Goal: Task Accomplishment & Management: Complete application form

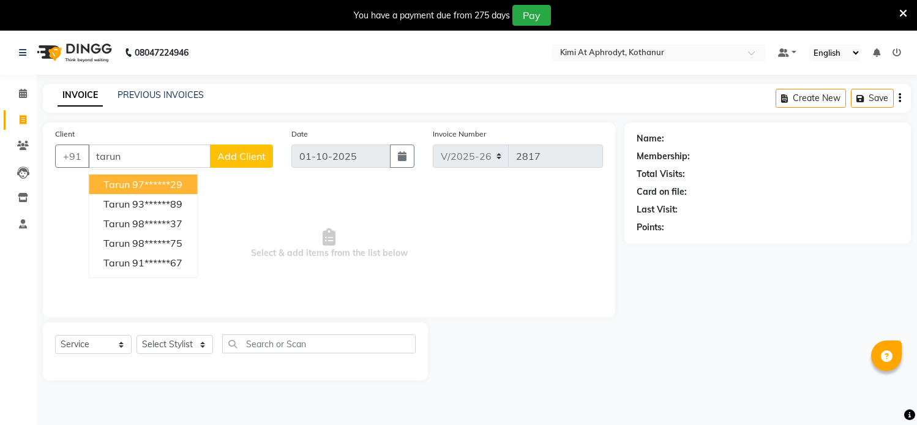
select select "7401"
select select "service"
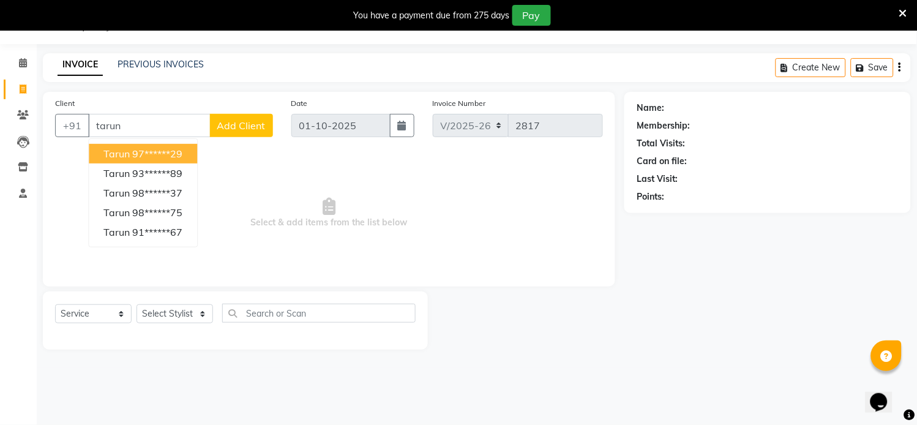
click at [171, 150] on ngb-highlight "97******29" at bounding box center [157, 154] width 50 height 12
type input "97******29"
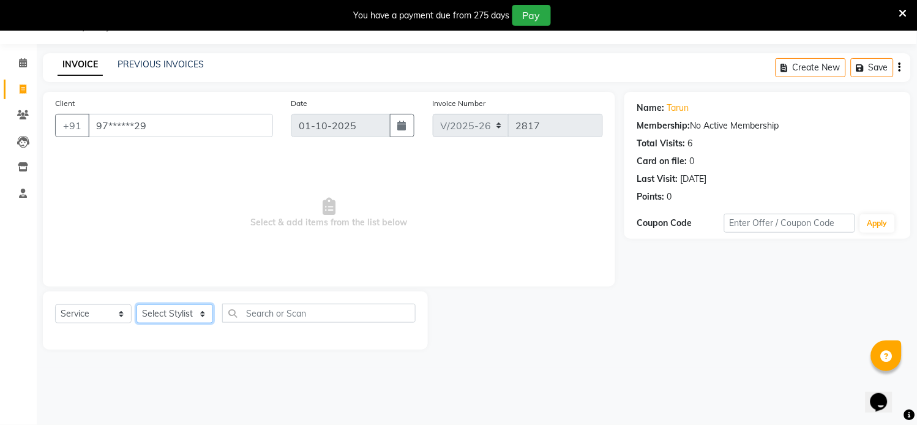
click at [193, 315] on select "Select Stylist [PERSON_NAME] Hriatpuii [PERSON_NAME] Kimi manager id [PERSON_NA…" at bounding box center [174, 313] width 77 height 19
select select "69728"
click at [136, 305] on select "Select Stylist [PERSON_NAME] Hriatpuii [PERSON_NAME] Kimi manager id [PERSON_NA…" at bounding box center [174, 313] width 77 height 19
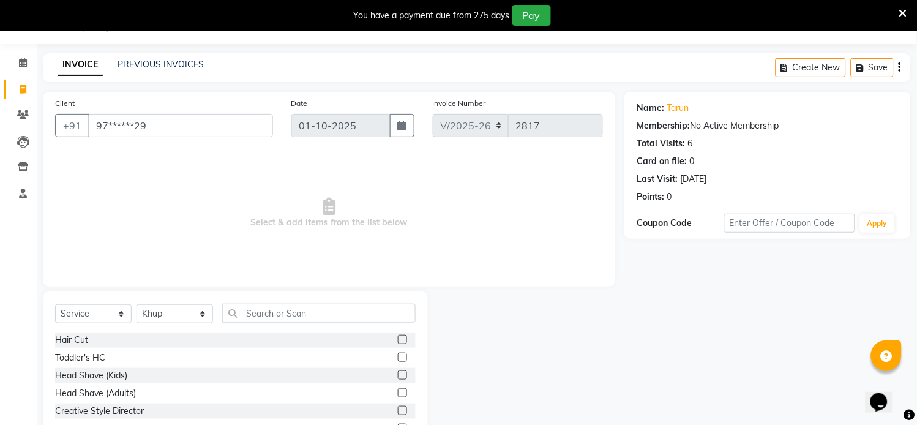
click at [384, 339] on div "Hair Cut" at bounding box center [235, 339] width 361 height 15
click at [398, 340] on label at bounding box center [402, 339] width 9 height 9
click at [398, 340] on input "checkbox" at bounding box center [402, 340] width 8 height 8
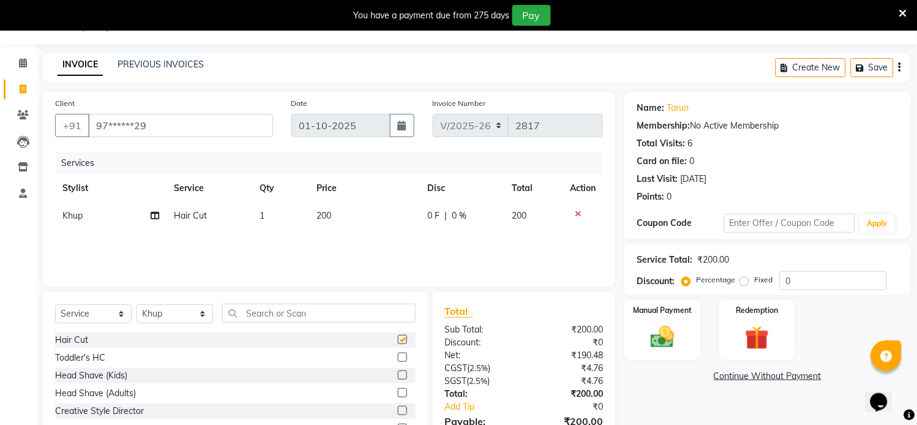
checkbox input "false"
click at [185, 315] on select "Select Stylist [PERSON_NAME] Hriatpuii [PERSON_NAME] Kimi manager id [PERSON_NA…" at bounding box center [174, 313] width 77 height 19
select select "69732"
click at [136, 305] on select "Select Stylist [PERSON_NAME] Hriatpuii [PERSON_NAME] Kimi manager id [PERSON_NA…" at bounding box center [174, 313] width 77 height 19
click at [320, 315] on input "text" at bounding box center [318, 313] width 193 height 19
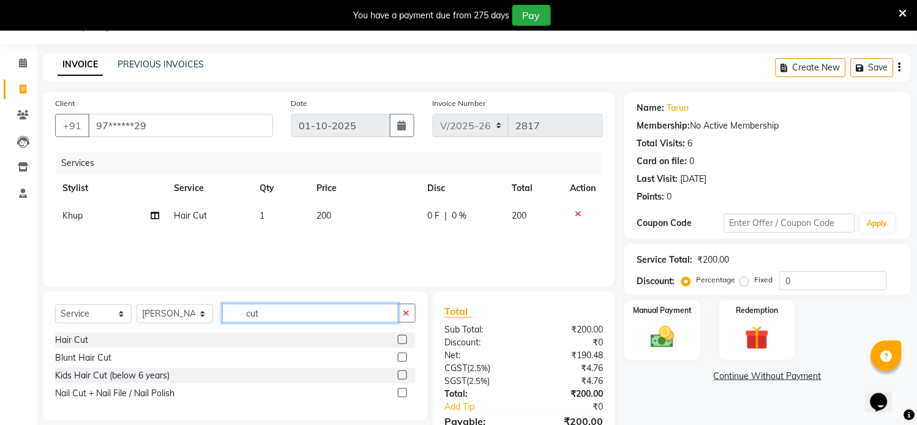
type input "cut"
click at [400, 394] on label at bounding box center [402, 392] width 9 height 9
click at [400, 394] on input "checkbox" at bounding box center [402, 393] width 8 height 8
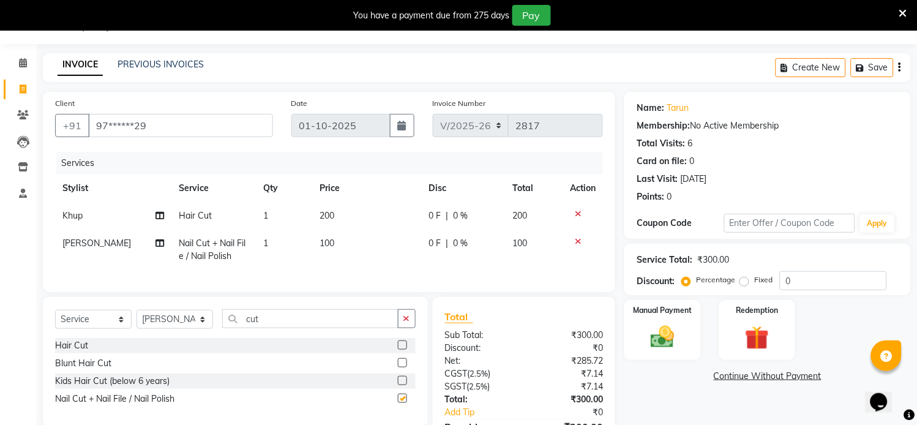
checkbox input "false"
click at [331, 244] on span "100" at bounding box center [327, 242] width 15 height 11
select select "69732"
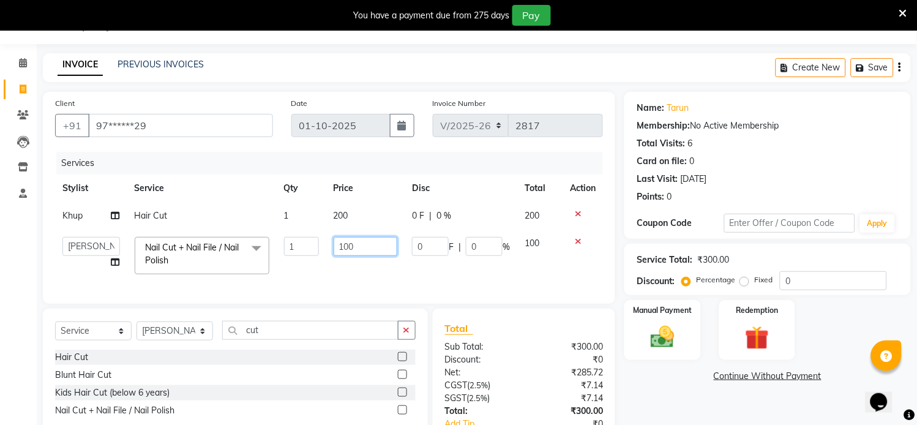
click at [364, 247] on input "100" at bounding box center [366, 246] width 64 height 19
type input "1"
type input "250"
click at [364, 274] on div "Services Stylist Service Qty Price Disc Total Action Khup Hair Cut 1 200 0 F | …" at bounding box center [329, 222] width 548 height 140
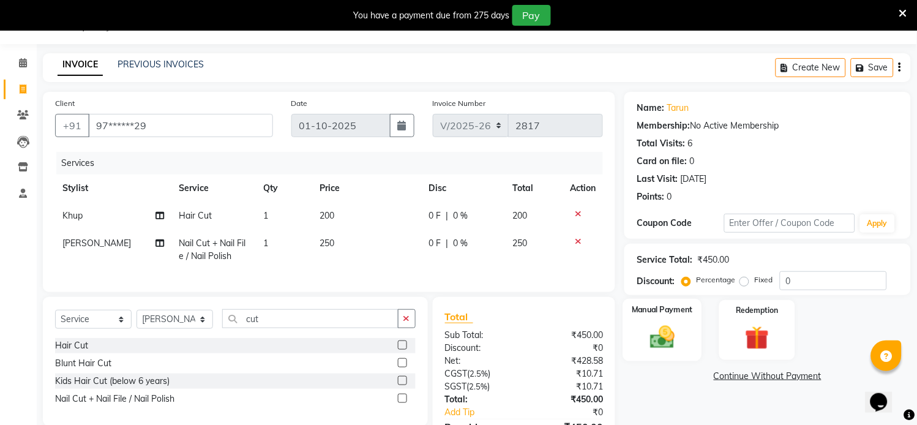
click at [675, 332] on img at bounding box center [663, 337] width 40 height 29
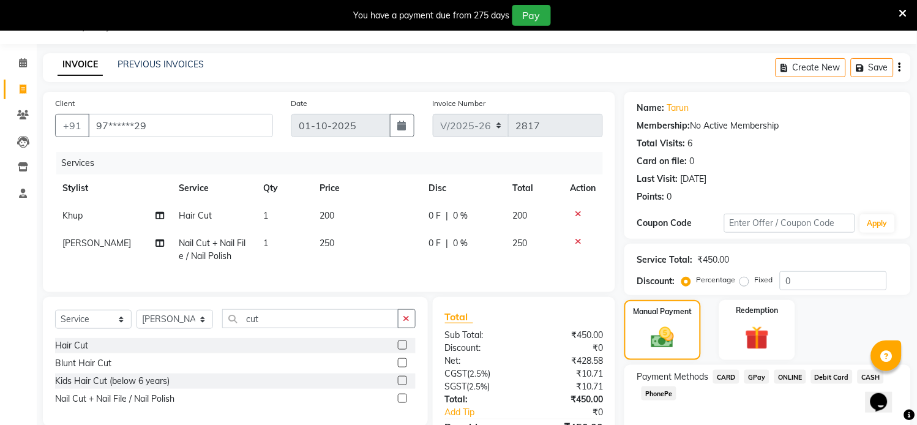
click at [731, 380] on span "CARD" at bounding box center [726, 377] width 26 height 14
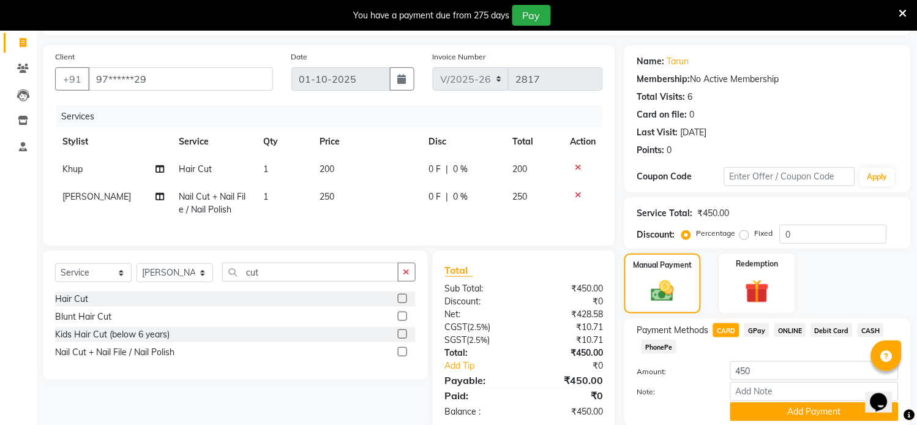
scroll to position [122, 0]
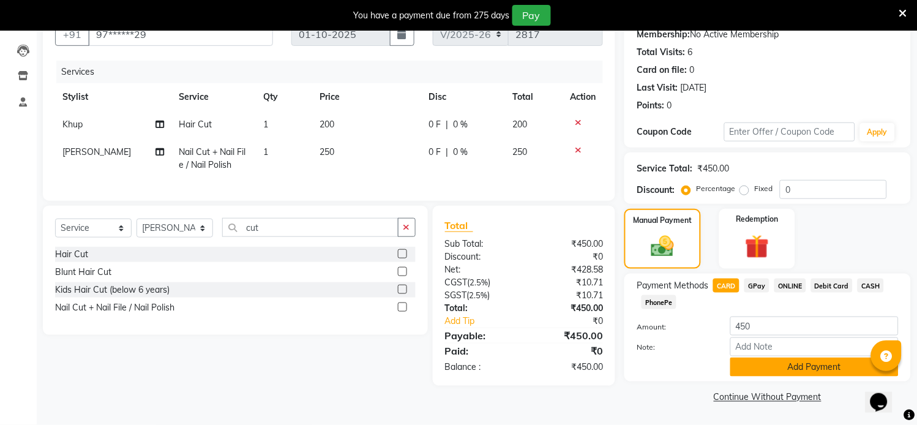
click at [777, 367] on button "Add Payment" at bounding box center [814, 366] width 168 height 19
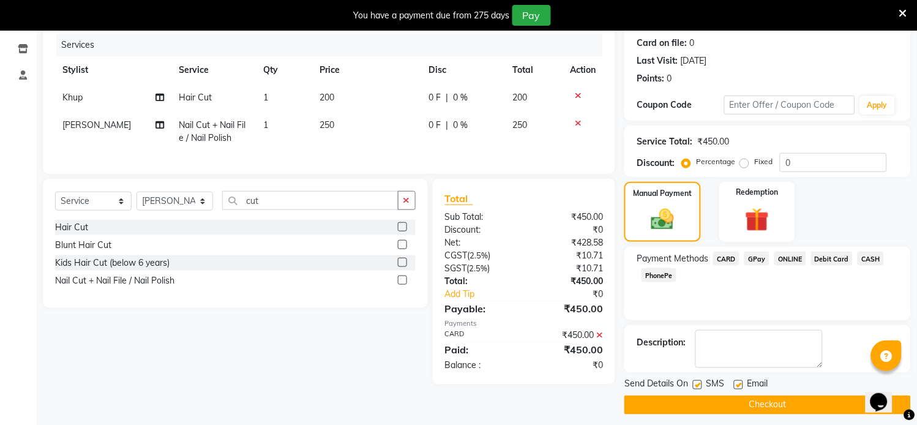
scroll to position [156, 0]
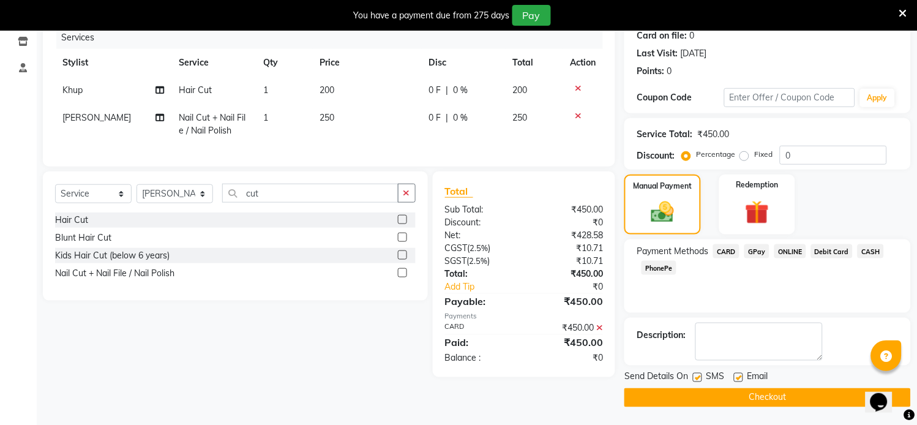
click at [758, 398] on button "Checkout" at bounding box center [767, 397] width 286 height 19
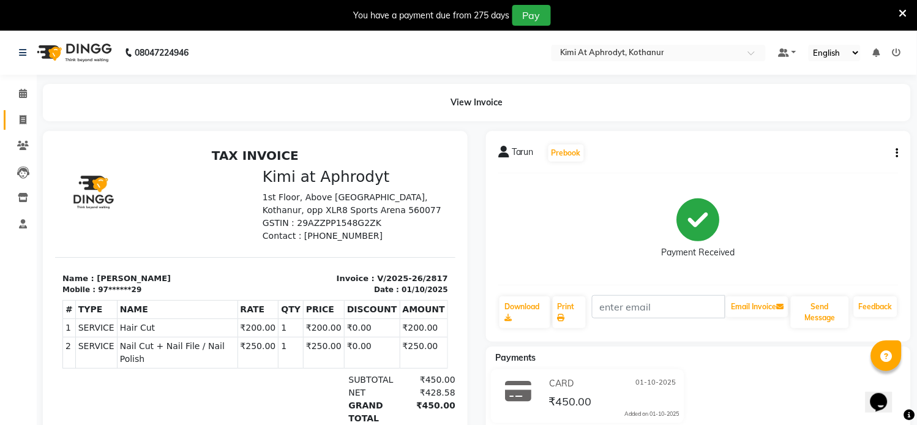
click at [16, 120] on span at bounding box center [22, 120] width 21 height 14
drag, startPoint x: 16, startPoint y: 120, endPoint x: 26, endPoint y: 126, distance: 12.1
click at [16, 120] on span at bounding box center [22, 120] width 21 height 14
select select "service"
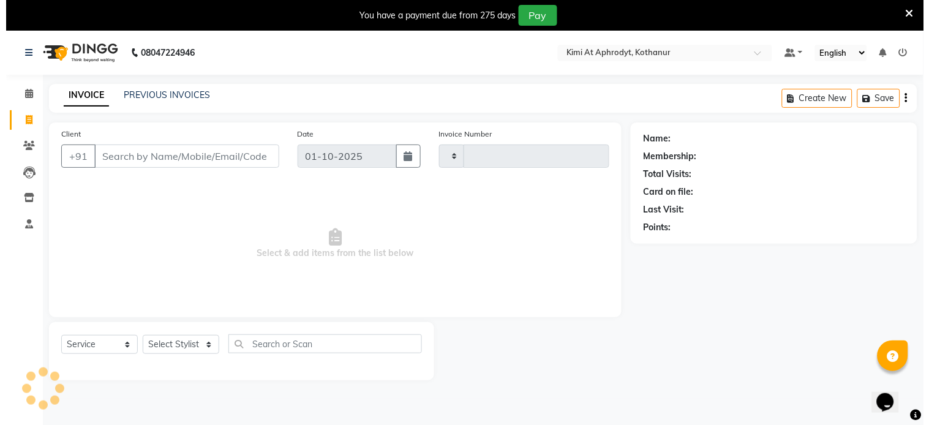
scroll to position [31, 0]
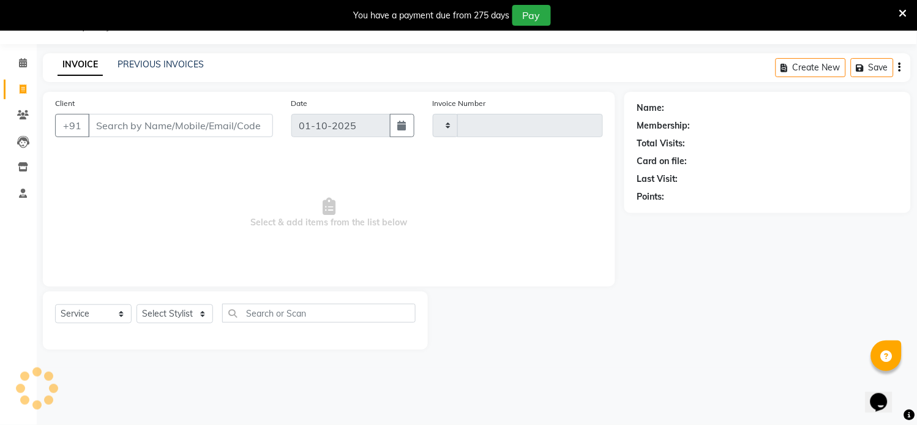
click at [119, 127] on input "Client" at bounding box center [180, 125] width 185 height 23
type input "2818"
select select "7401"
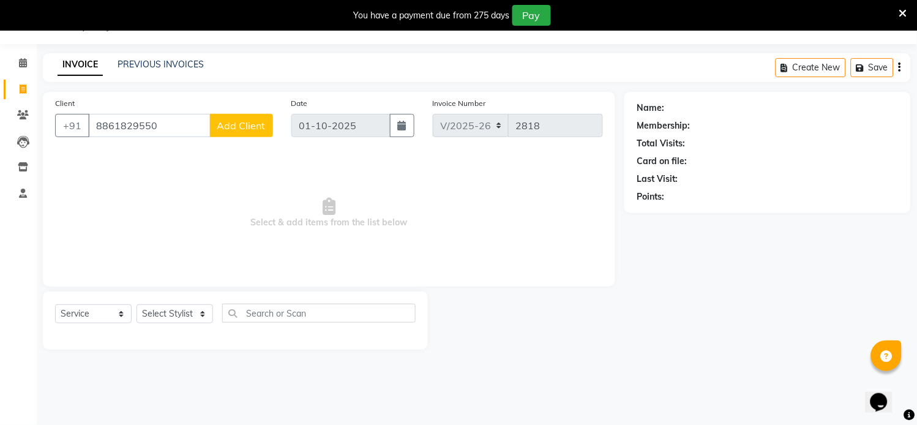
type input "8861829550"
click at [259, 126] on span "Add Client" at bounding box center [241, 125] width 48 height 12
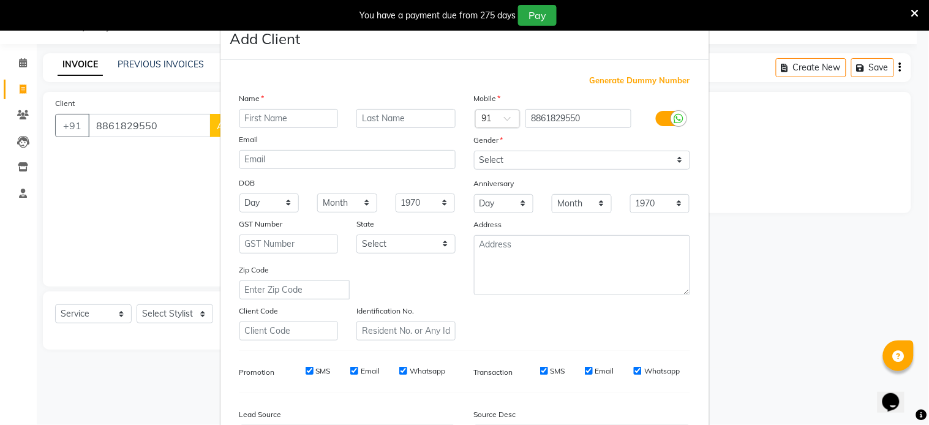
click at [282, 103] on div "Name" at bounding box center [347, 100] width 234 height 17
click at [278, 118] on input "text" at bounding box center [288, 118] width 99 height 19
type input "Manu"
click at [539, 159] on select "Select [DEMOGRAPHIC_DATA] [DEMOGRAPHIC_DATA] Other Prefer Not To Say" at bounding box center [582, 160] width 216 height 19
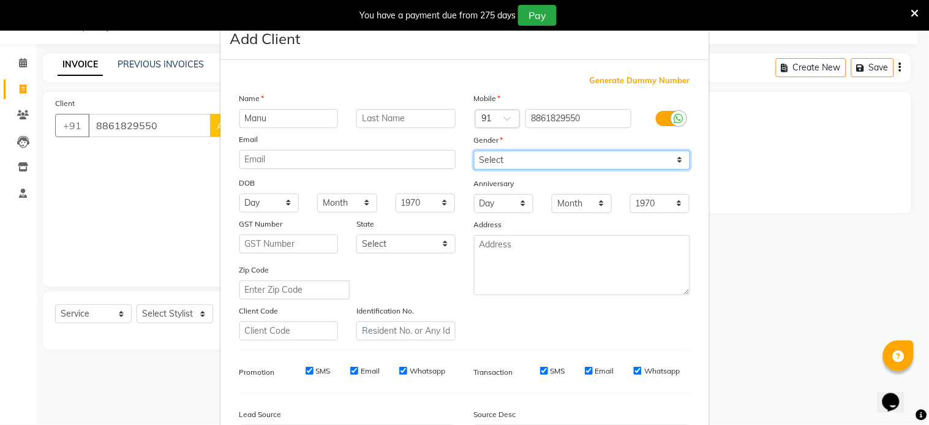
select select "[DEMOGRAPHIC_DATA]"
click at [474, 151] on select "Select [DEMOGRAPHIC_DATA] [DEMOGRAPHIC_DATA] Other Prefer Not To Say" at bounding box center [582, 160] width 216 height 19
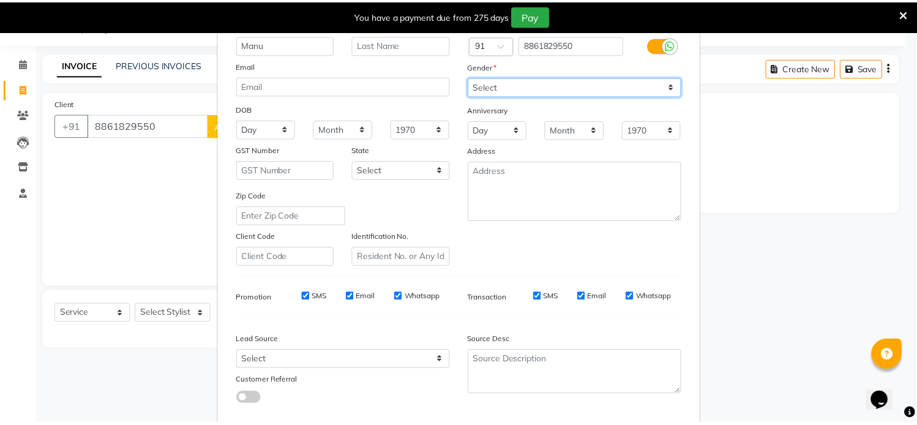
scroll to position [141, 0]
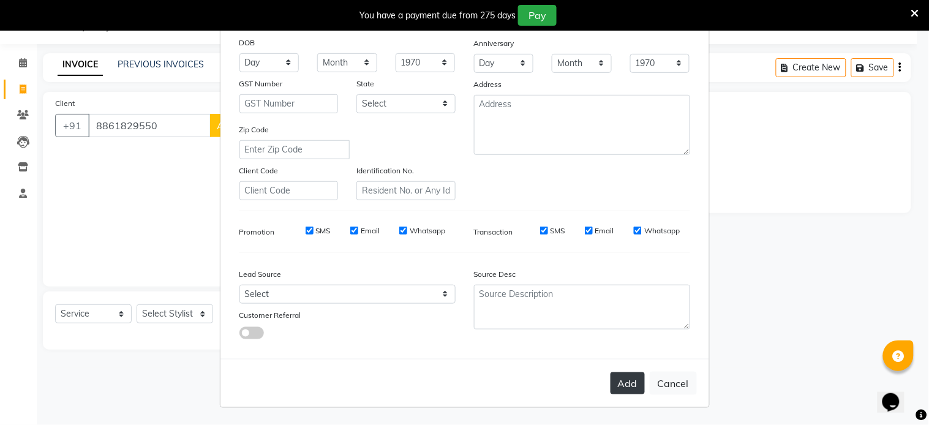
click at [627, 390] on button "Add" at bounding box center [627, 383] width 34 height 22
type input "88******50"
select select
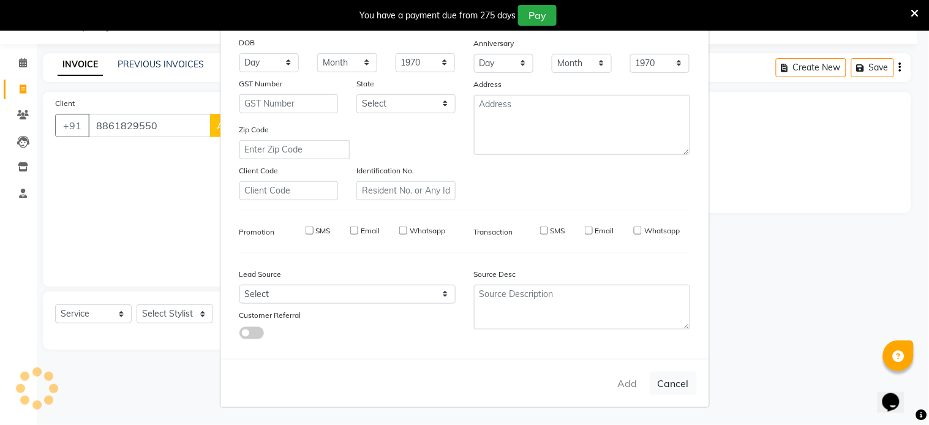
select select
checkbox input "false"
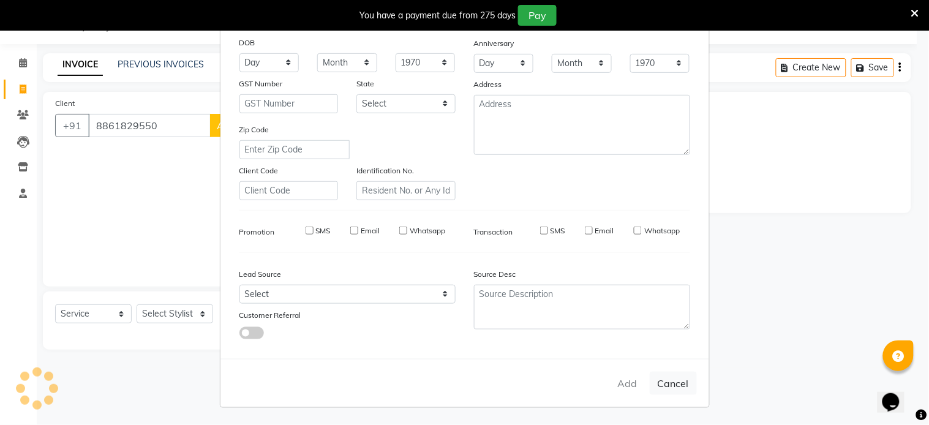
checkbox input "false"
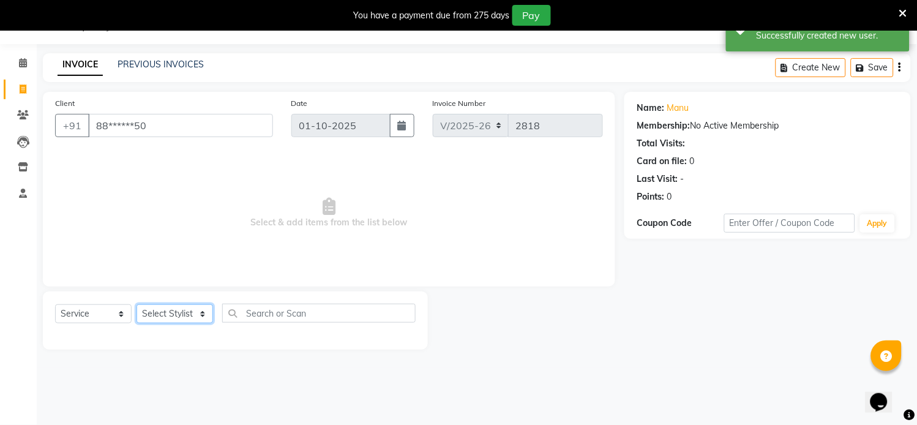
click at [187, 312] on select "Select Stylist [PERSON_NAME] Hriatpuii [PERSON_NAME] Kimi manager id [PERSON_NA…" at bounding box center [174, 313] width 77 height 19
select select "69729"
click at [136, 305] on select "Select Stylist [PERSON_NAME] Hriatpuii [PERSON_NAME] Kimi manager id [PERSON_NA…" at bounding box center [174, 313] width 77 height 19
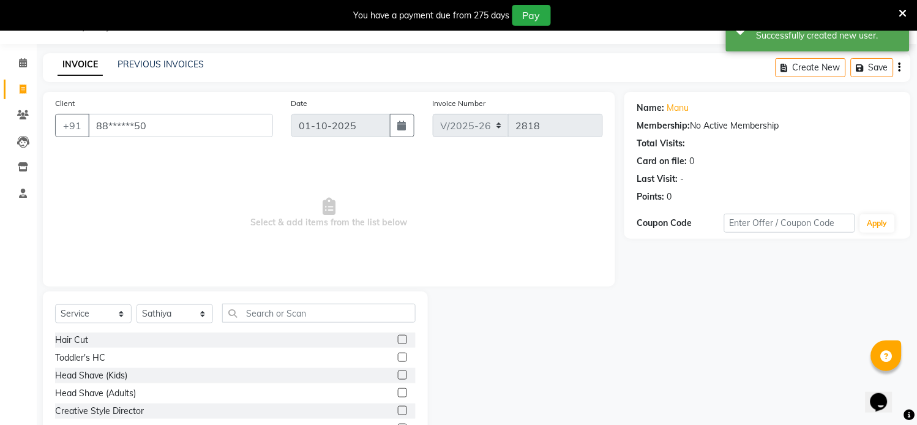
click at [398, 338] on label at bounding box center [402, 339] width 9 height 9
click at [398, 338] on input "checkbox" at bounding box center [402, 340] width 8 height 8
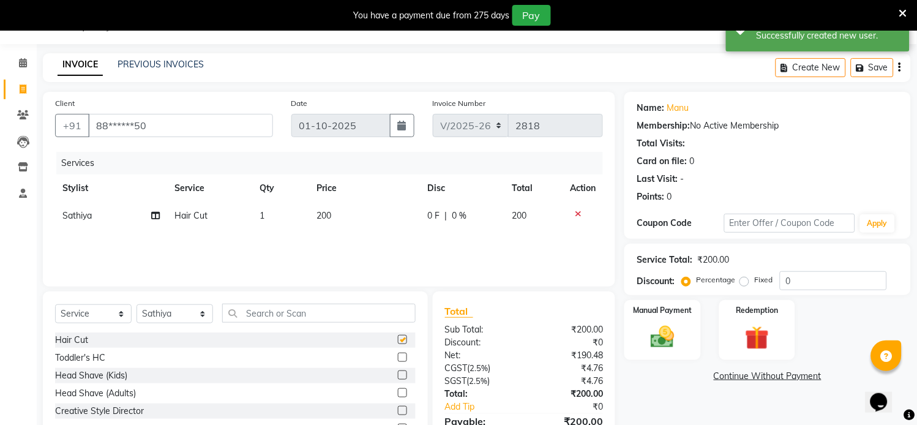
checkbox input "false"
click at [180, 317] on select "Select Stylist [PERSON_NAME] Hriatpuii [PERSON_NAME] Kimi manager id [PERSON_NA…" at bounding box center [174, 313] width 77 height 19
select select "88405"
click at [136, 305] on select "Select Stylist [PERSON_NAME] Hriatpuii [PERSON_NAME] Kimi manager id [PERSON_NA…" at bounding box center [174, 313] width 77 height 19
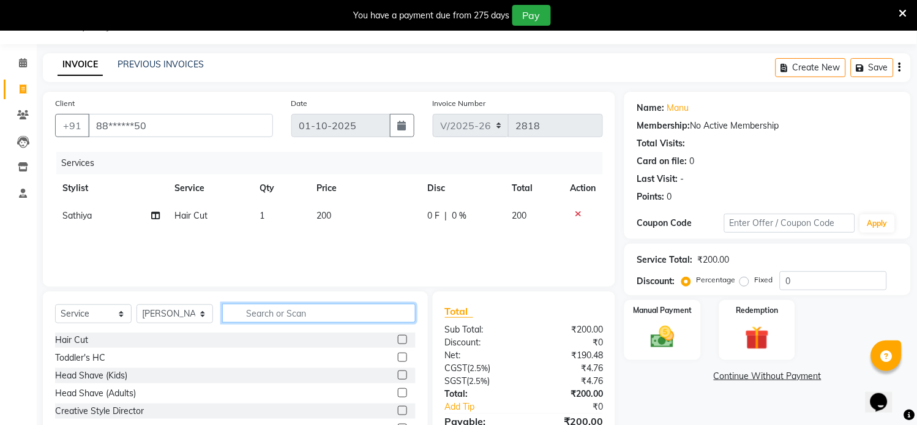
click at [316, 316] on input "text" at bounding box center [318, 313] width 193 height 19
type input "mass"
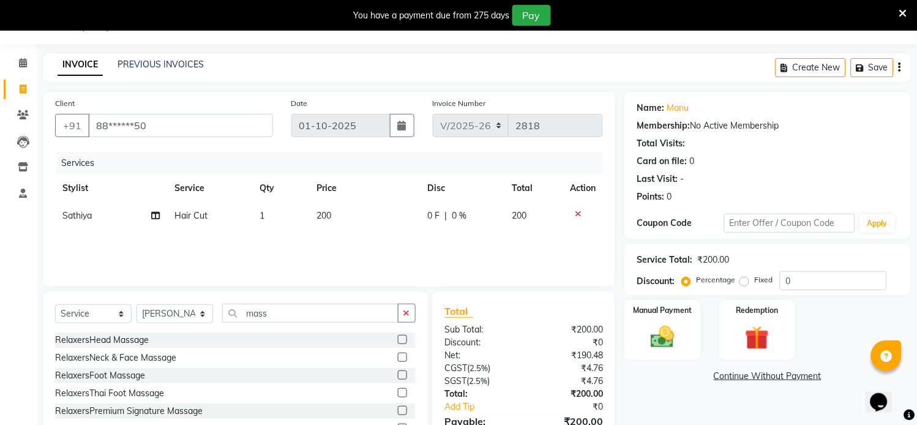
click at [398, 335] on label at bounding box center [402, 339] width 9 height 9
click at [398, 336] on input "checkbox" at bounding box center [402, 340] width 8 height 8
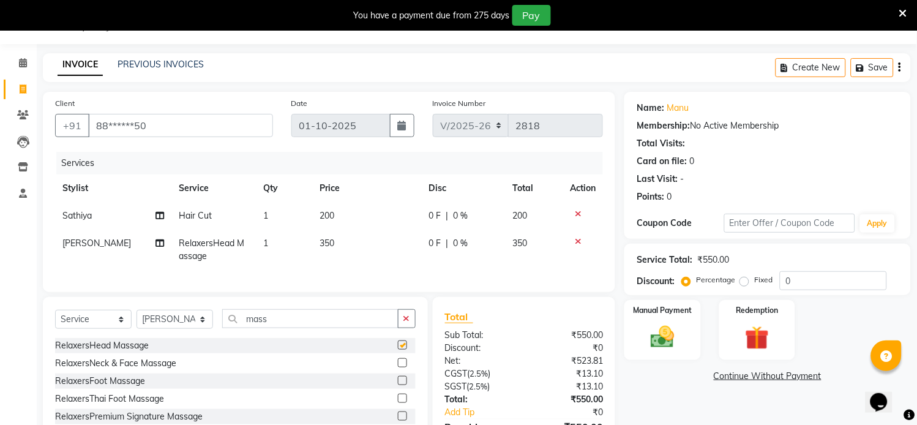
checkbox input "false"
click at [678, 328] on img at bounding box center [663, 337] width 40 height 29
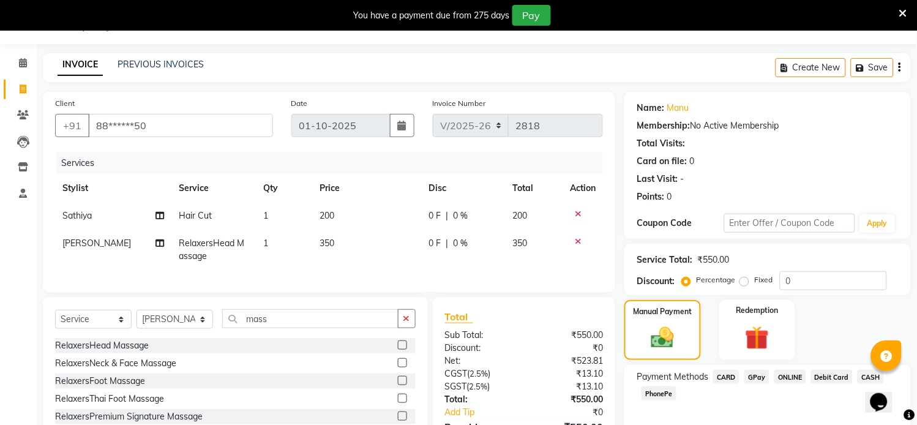
click at [862, 372] on span "CASH" at bounding box center [871, 377] width 26 height 14
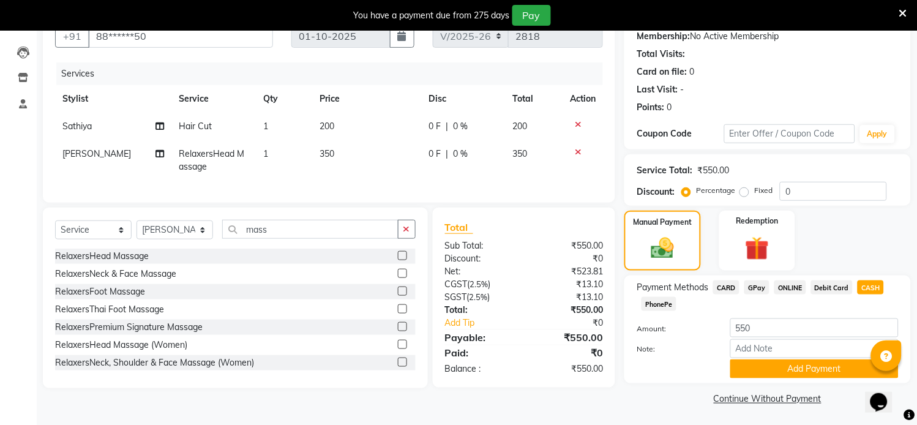
scroll to position [122, 0]
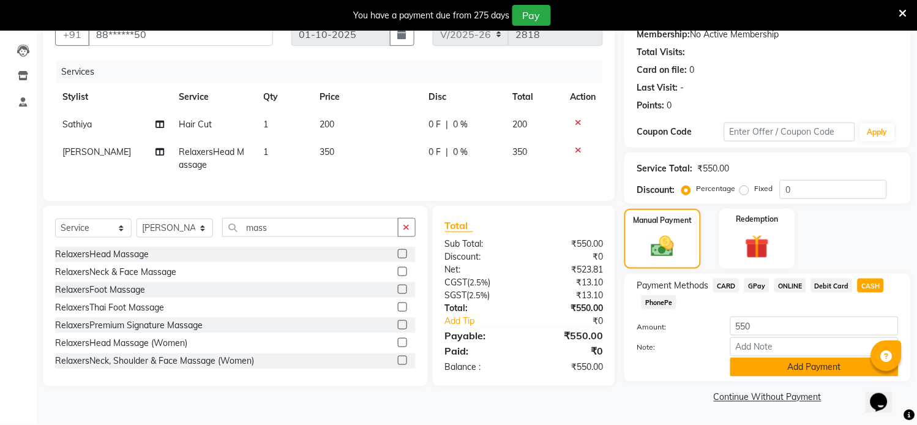
click at [798, 372] on button "Add Payment" at bounding box center [814, 366] width 168 height 19
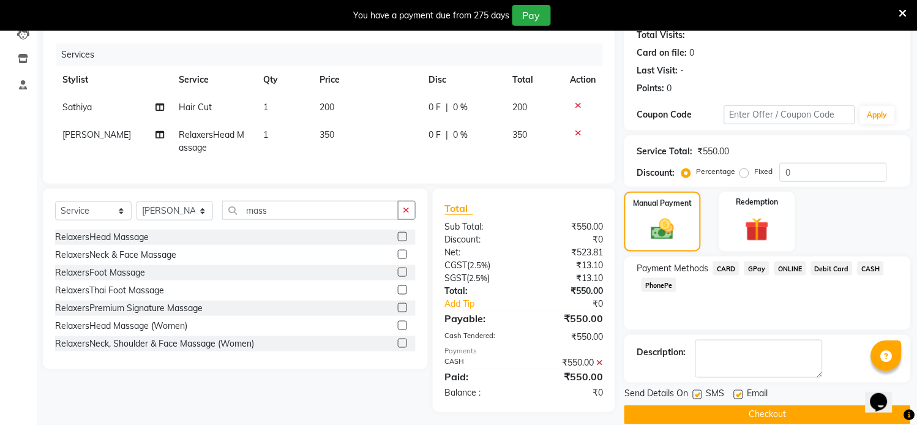
scroll to position [156, 0]
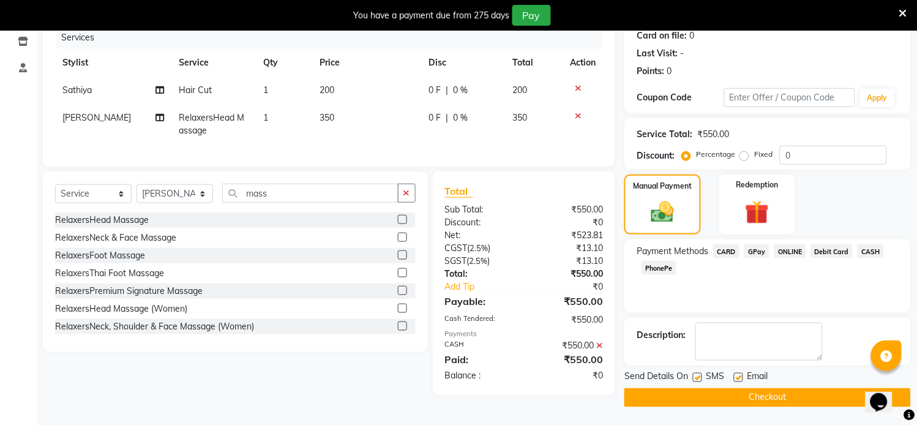
click at [775, 404] on button "Checkout" at bounding box center [767, 397] width 286 height 19
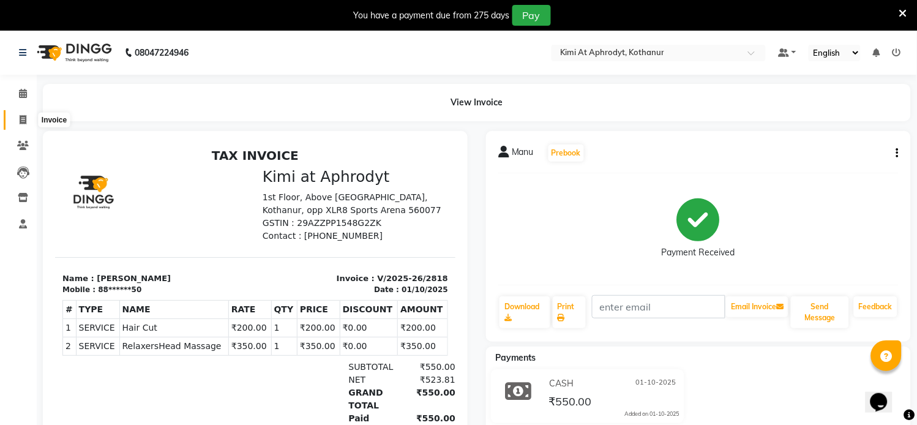
click at [23, 122] on icon at bounding box center [23, 119] width 7 height 9
select select "service"
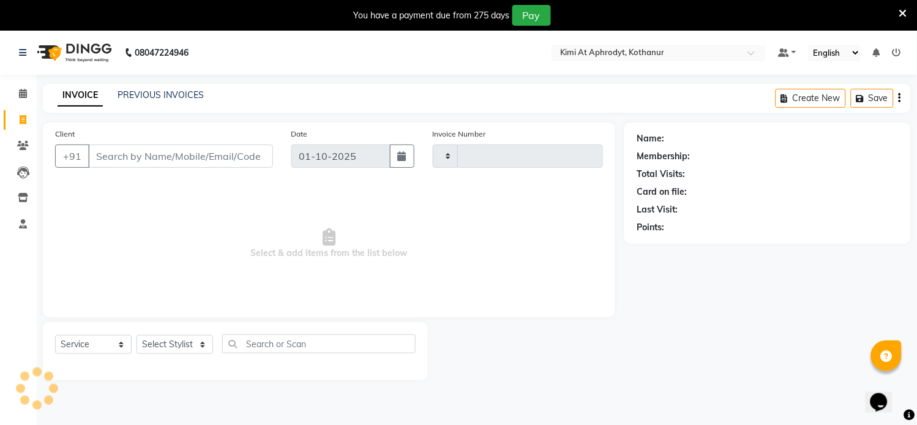
scroll to position [31, 0]
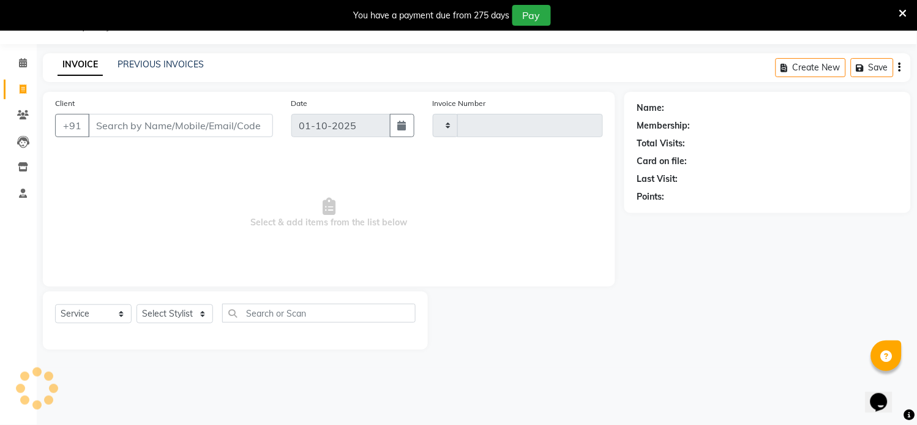
type input "2819"
select select "7401"
click at [118, 130] on input "Client" at bounding box center [180, 125] width 185 height 23
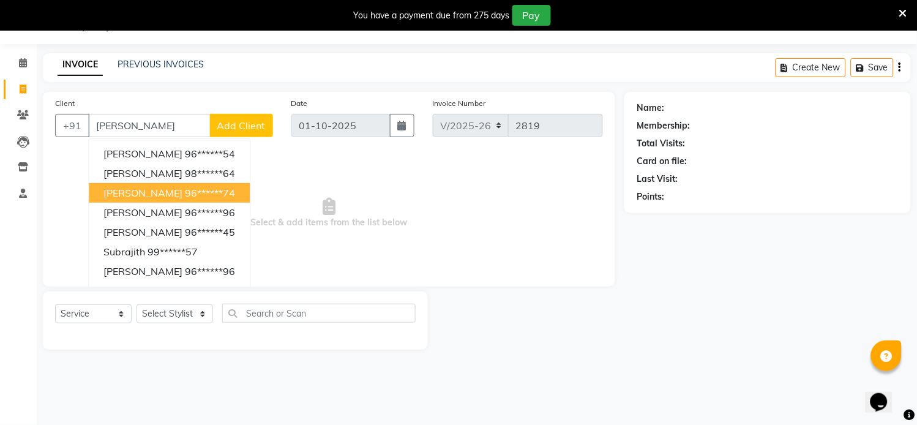
click at [185, 192] on ngb-highlight "96******74" at bounding box center [210, 193] width 50 height 12
type input "96******74"
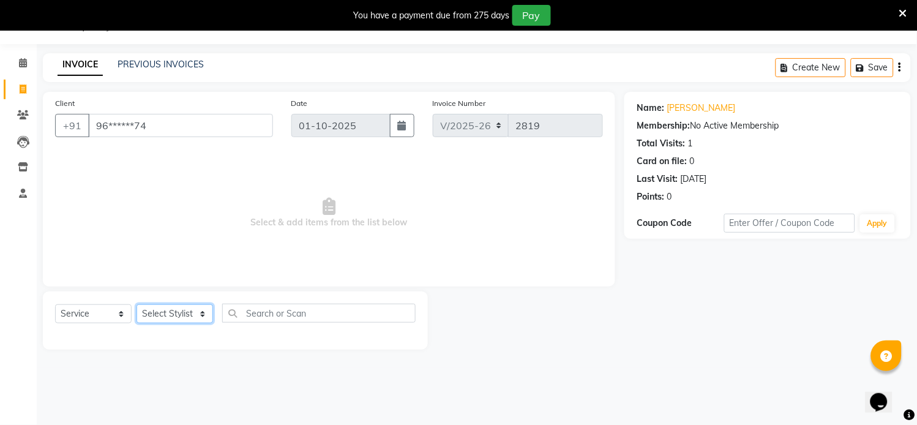
click at [178, 314] on select "Select Stylist [PERSON_NAME] Hriatpuii [PERSON_NAME] Kimi manager id [PERSON_NA…" at bounding box center [174, 313] width 77 height 19
select select "69729"
click at [136, 305] on select "Select Stylist [PERSON_NAME] Hriatpuii [PERSON_NAME] Kimi manager id [PERSON_NA…" at bounding box center [174, 313] width 77 height 19
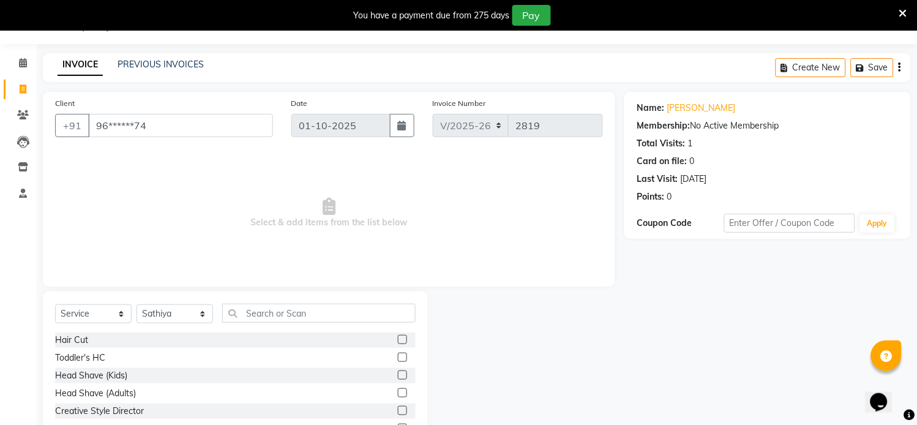
click at [398, 342] on label at bounding box center [402, 339] width 9 height 9
click at [398, 342] on input "checkbox" at bounding box center [402, 340] width 8 height 8
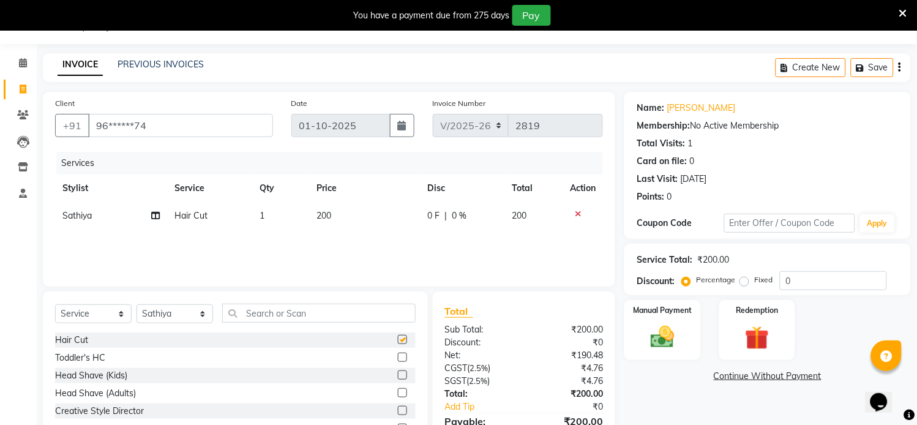
checkbox input "false"
click at [280, 313] on input "text" at bounding box center [318, 313] width 193 height 19
click at [189, 314] on select "Select Stylist [PERSON_NAME] Hriatpuii [PERSON_NAME] Kimi manager id [PERSON_NA…" at bounding box center [174, 313] width 77 height 19
select select "88070"
click at [136, 305] on select "Select Stylist [PERSON_NAME] Hriatpuii [PERSON_NAME] Kimi manager id [PERSON_NA…" at bounding box center [174, 313] width 77 height 19
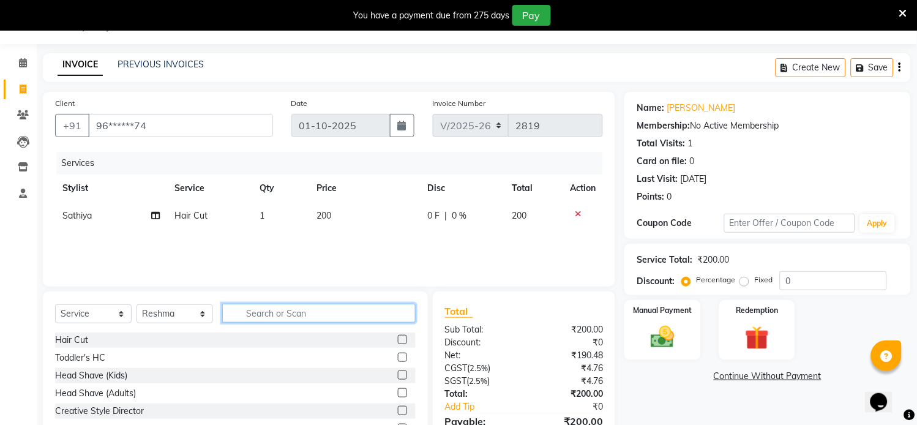
click at [301, 316] on input "text" at bounding box center [318, 313] width 193 height 19
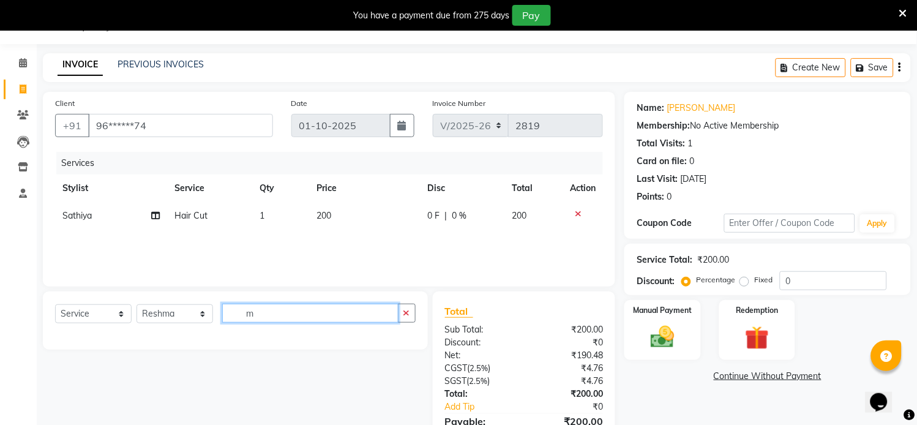
type input "m"
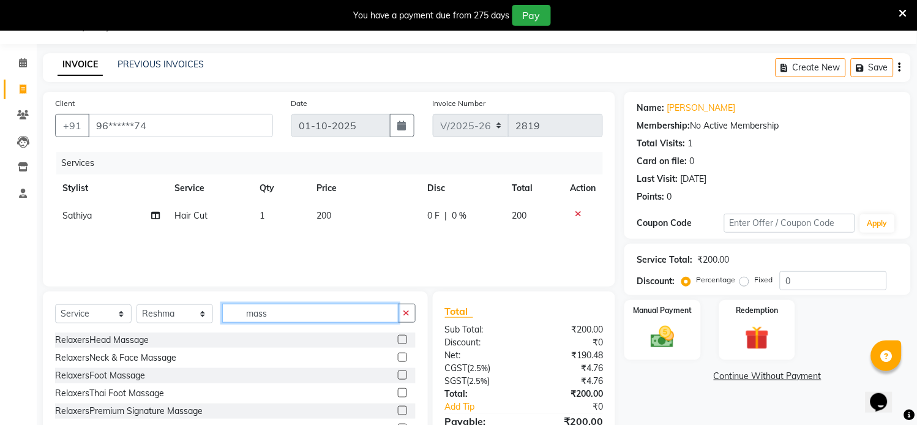
type input "mass"
click at [398, 339] on label at bounding box center [402, 339] width 9 height 9
click at [398, 339] on input "checkbox" at bounding box center [402, 340] width 8 height 8
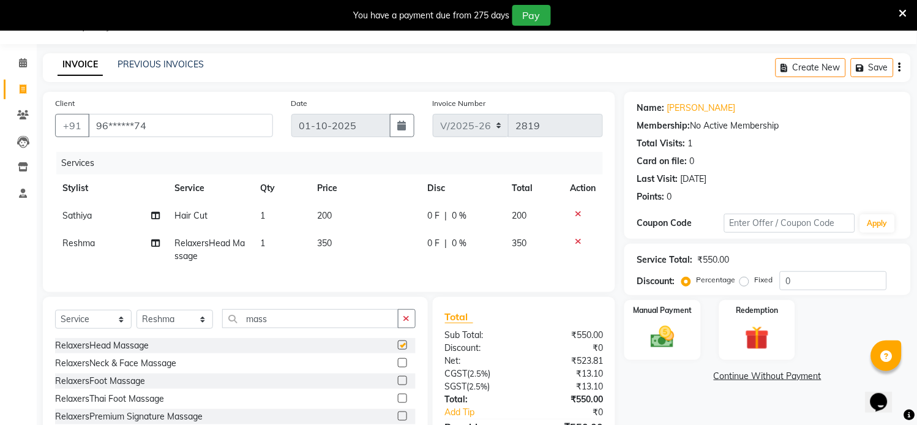
checkbox input "false"
click at [335, 242] on td "350" at bounding box center [365, 250] width 111 height 40
select select "88070"
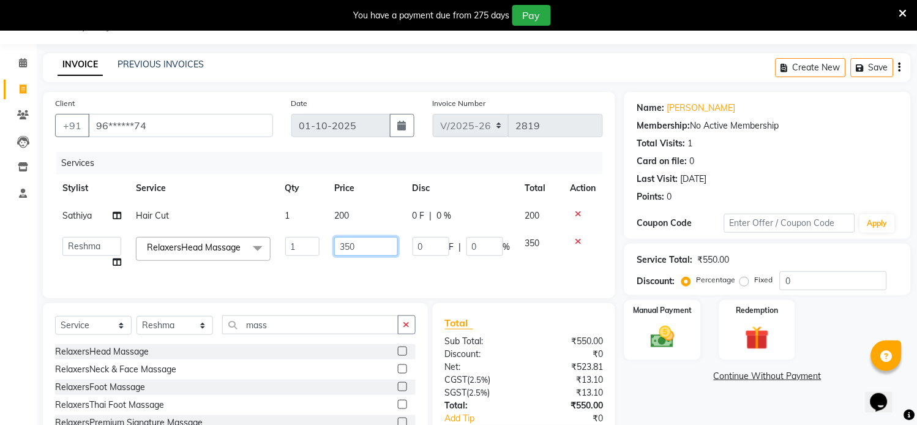
click at [369, 244] on input "350" at bounding box center [365, 246] width 63 height 19
type input "3"
type input "250"
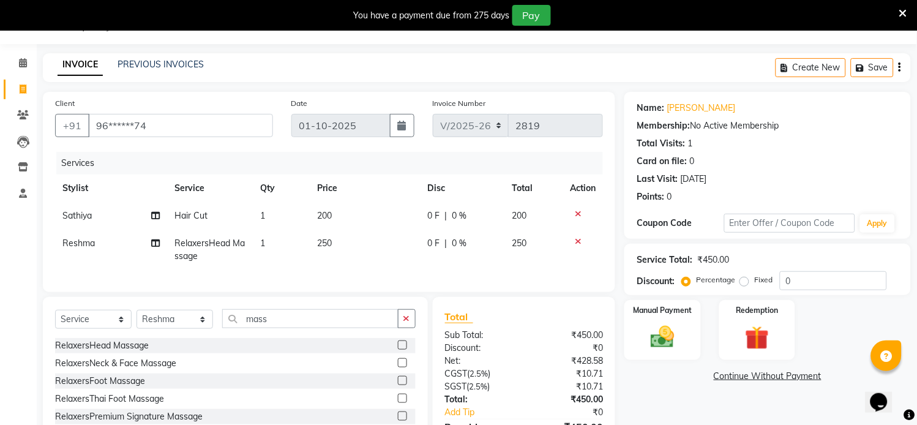
click at [358, 217] on td "200" at bounding box center [365, 216] width 111 height 28
select select "69729"
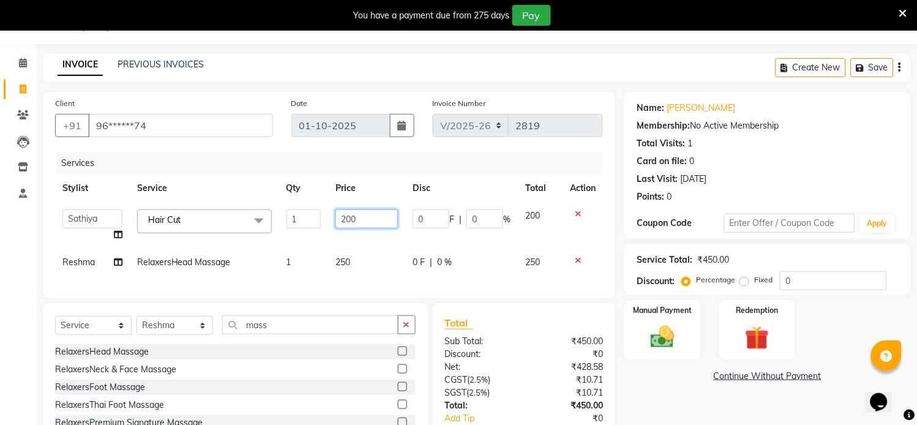
click at [358, 217] on input "200" at bounding box center [366, 218] width 62 height 19
type input "2"
type input "199"
click at [342, 241] on tbody "[PERSON_NAME] Hriatpuii [PERSON_NAME] Kimi manager id [PERSON_NAME] [PERSON_NAM…" at bounding box center [329, 239] width 548 height 74
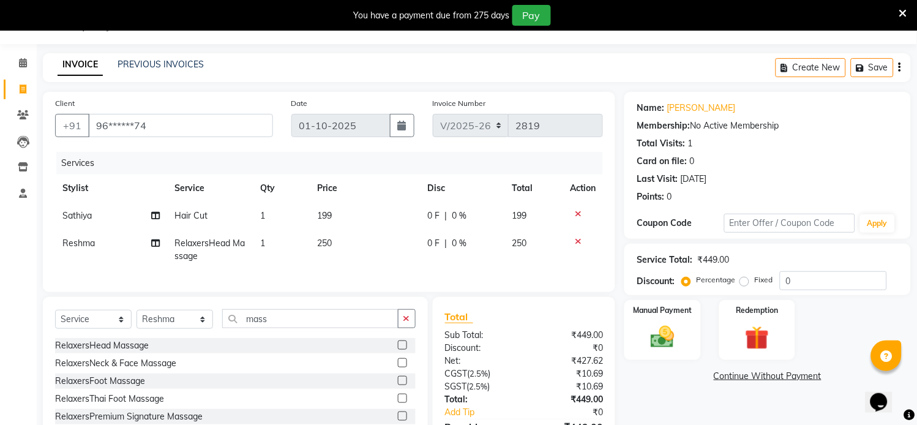
click at [339, 215] on td "199" at bounding box center [365, 216] width 111 height 28
select select "69729"
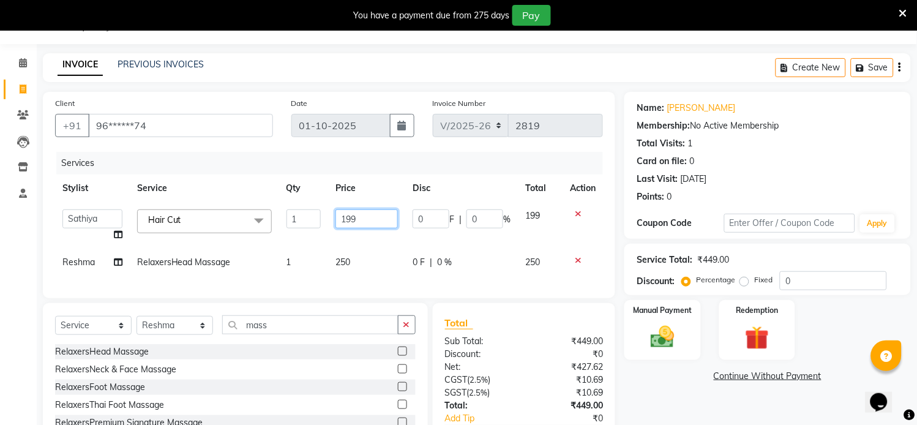
click at [364, 219] on input "199" at bounding box center [366, 218] width 62 height 19
type input "1"
type input "149"
click at [321, 234] on tbody "[PERSON_NAME] Hriatpuii [PERSON_NAME] Kimi manager id [PERSON_NAME] [PERSON_NAM…" at bounding box center [329, 239] width 548 height 74
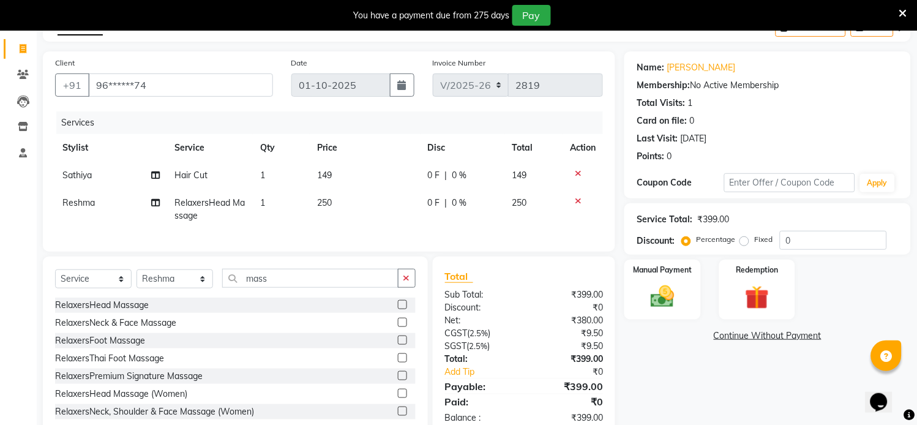
scroll to position [113, 0]
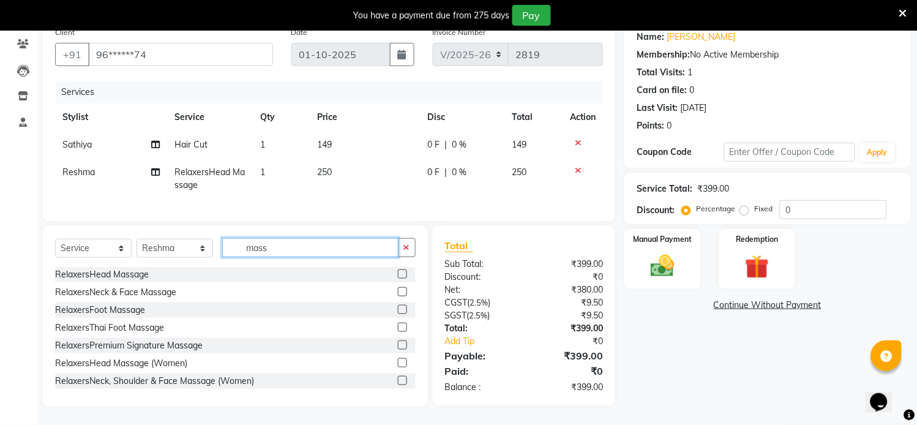
click at [283, 248] on input "mass" at bounding box center [310, 247] width 176 height 19
click at [203, 244] on select "Select Stylist [PERSON_NAME] Hriatpuii [PERSON_NAME] Kimi manager id [PERSON_NA…" at bounding box center [174, 248] width 77 height 19
select select "69729"
click at [136, 239] on select "Select Stylist [PERSON_NAME] Hriatpuii [PERSON_NAME] Kimi manager id [PERSON_NA…" at bounding box center [174, 248] width 77 height 19
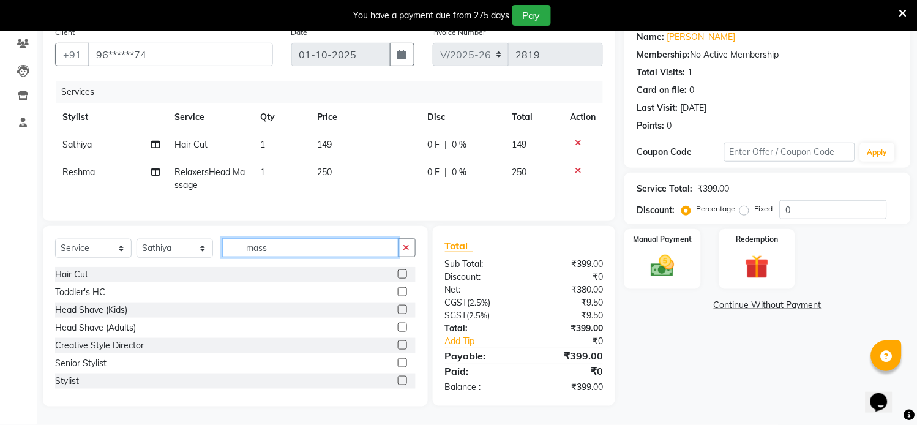
click at [294, 252] on input "mass" at bounding box center [310, 247] width 176 height 19
type input "m"
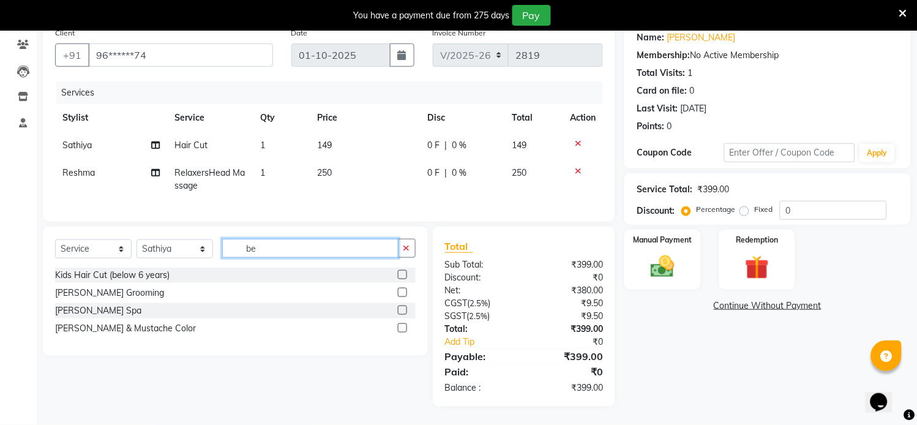
scroll to position [112, 0]
type input "be"
click at [401, 289] on label at bounding box center [402, 292] width 9 height 9
click at [401, 289] on input "checkbox" at bounding box center [402, 293] width 8 height 8
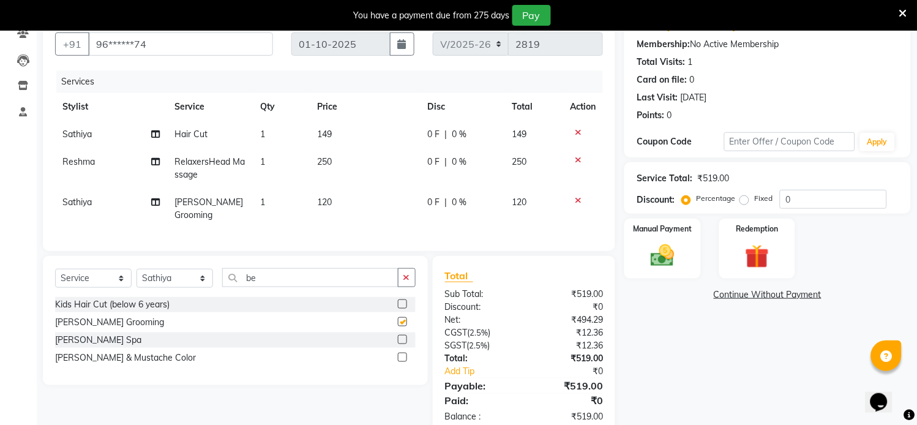
checkbox input "false"
click at [674, 260] on img at bounding box center [663, 256] width 40 height 29
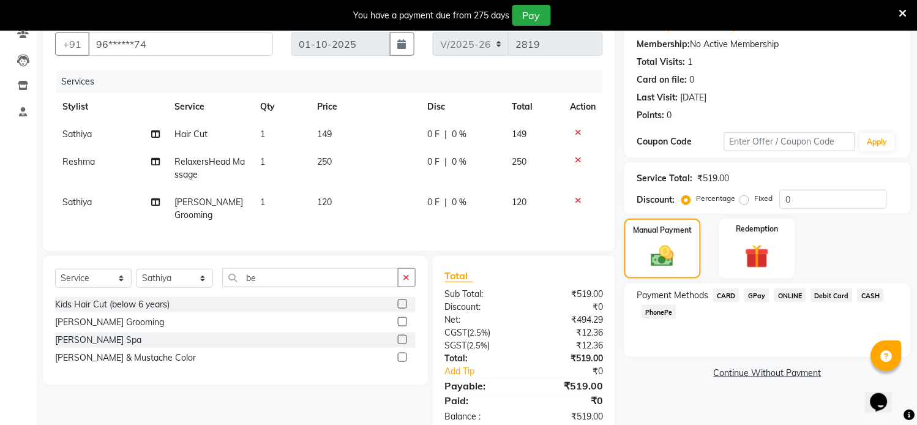
click at [725, 296] on span "CARD" at bounding box center [726, 295] width 26 height 14
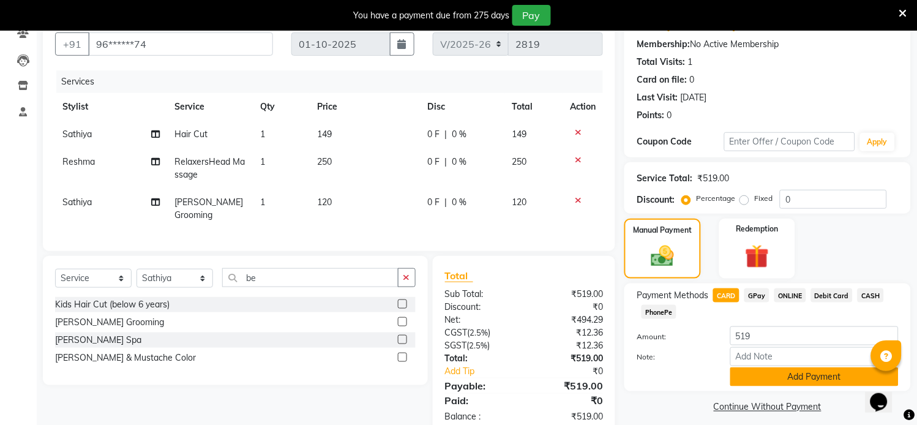
click at [790, 377] on button "Add Payment" at bounding box center [814, 376] width 168 height 19
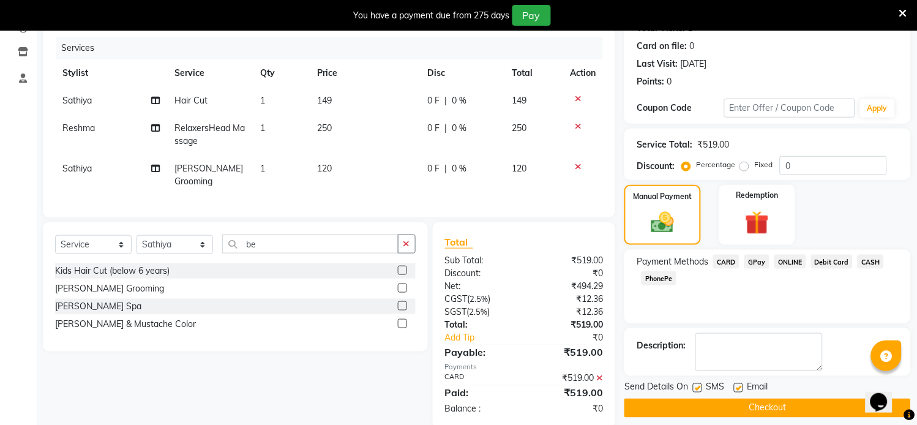
scroll to position [165, 0]
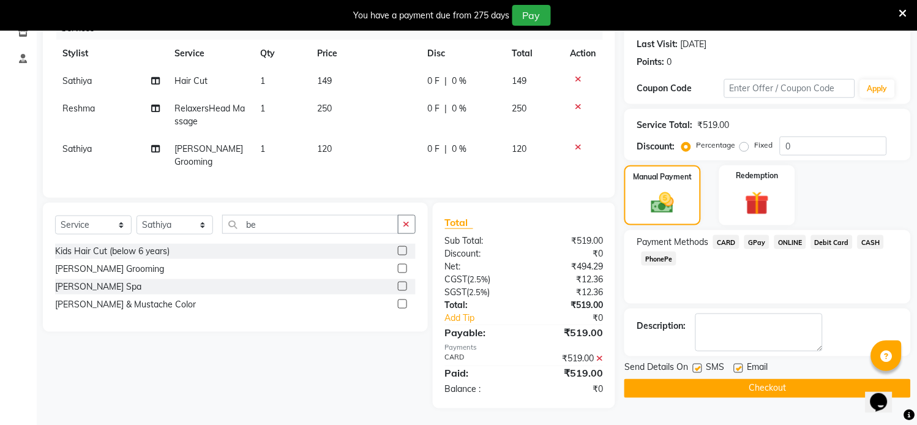
click at [763, 387] on button "Checkout" at bounding box center [767, 388] width 286 height 19
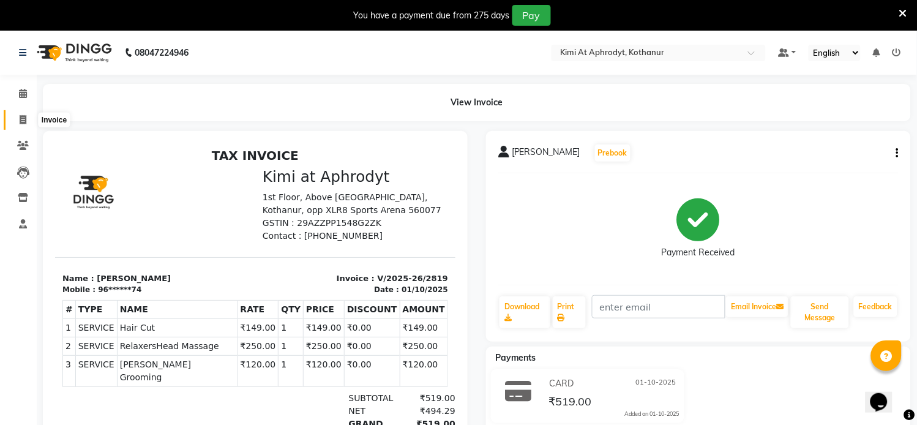
click at [16, 118] on span at bounding box center [22, 120] width 21 height 14
select select "7401"
select select "service"
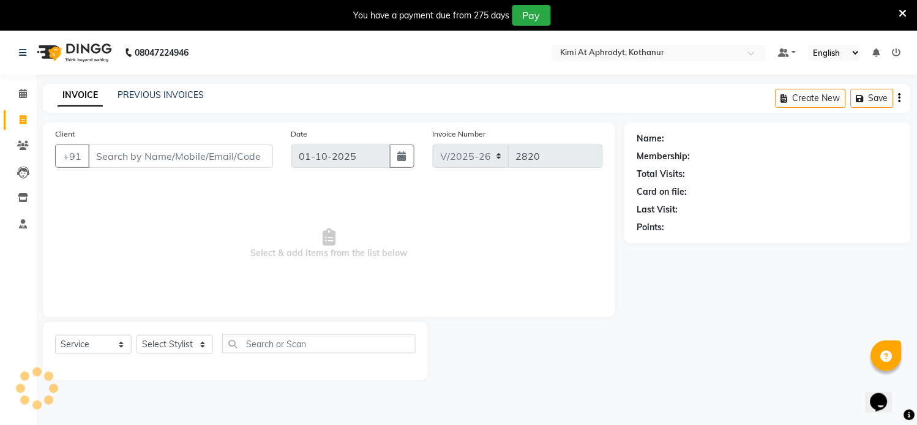
scroll to position [31, 0]
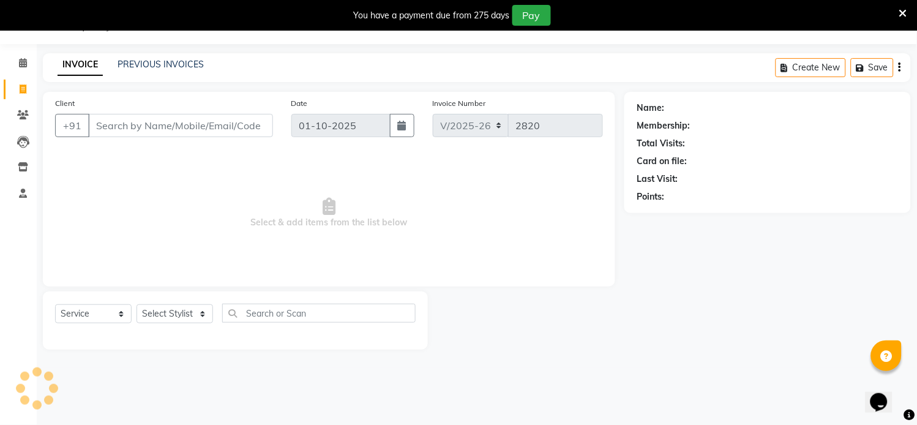
click at [114, 133] on input "Client" at bounding box center [180, 125] width 185 height 23
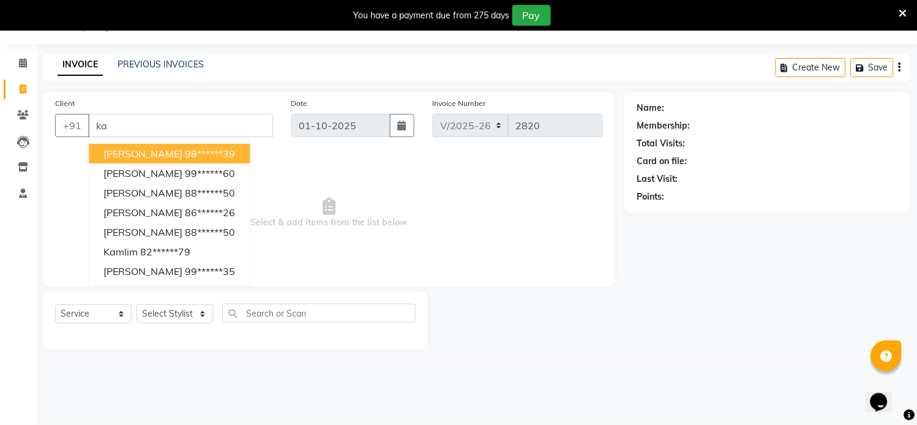
type input "k"
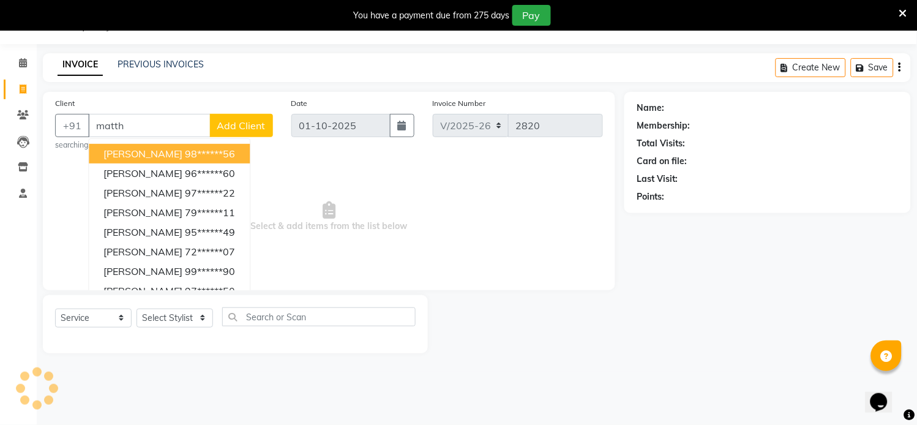
click at [190, 154] on ngb-highlight "98******56" at bounding box center [210, 154] width 50 height 12
type input "98******56"
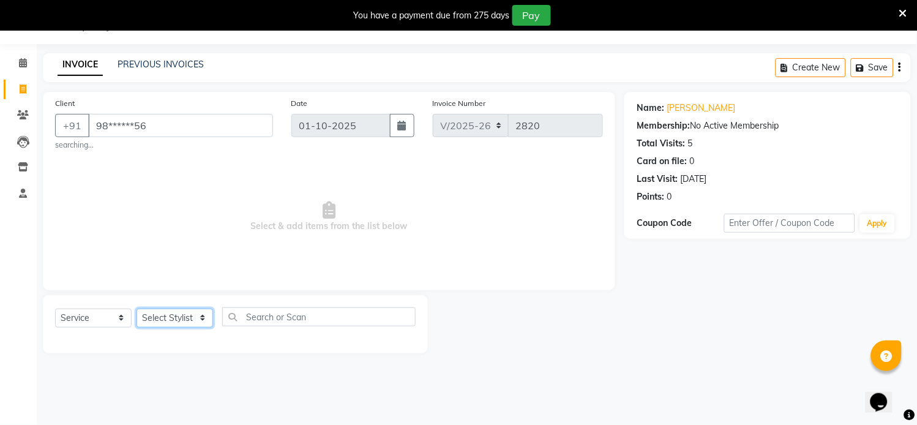
click at [173, 319] on select "Select Stylist [PERSON_NAME] Hriatpuii [PERSON_NAME] Kimi manager id [PERSON_NA…" at bounding box center [174, 317] width 77 height 19
select select "69733"
click at [136, 308] on select "Select Stylist [PERSON_NAME] Hriatpuii [PERSON_NAME] Kimi manager id [PERSON_NA…" at bounding box center [174, 317] width 77 height 19
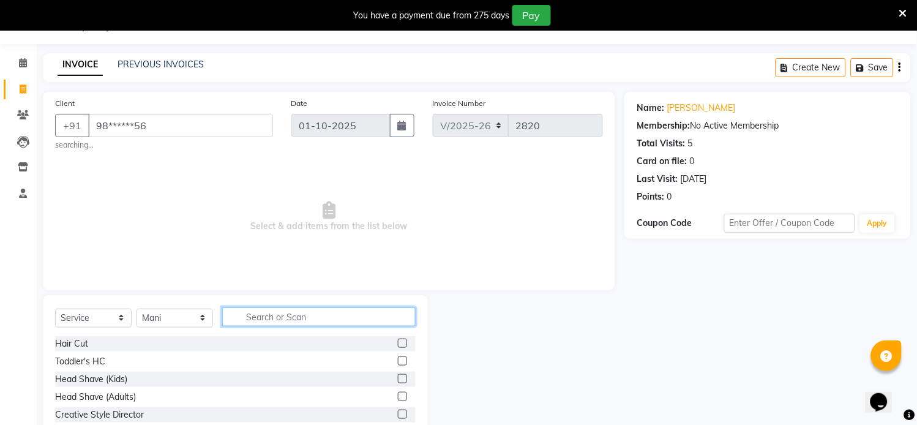
click at [237, 316] on input "text" at bounding box center [318, 316] width 193 height 19
type input "mass"
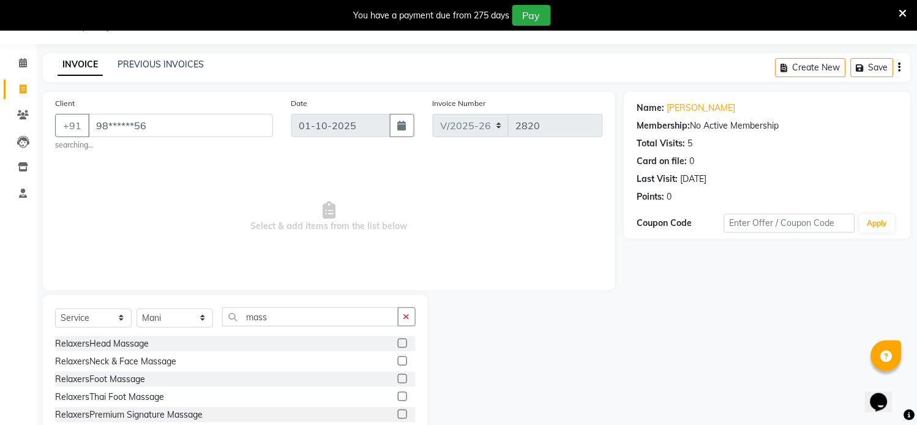
click at [398, 345] on label at bounding box center [402, 342] width 9 height 9
click at [398, 345] on input "checkbox" at bounding box center [402, 344] width 8 height 8
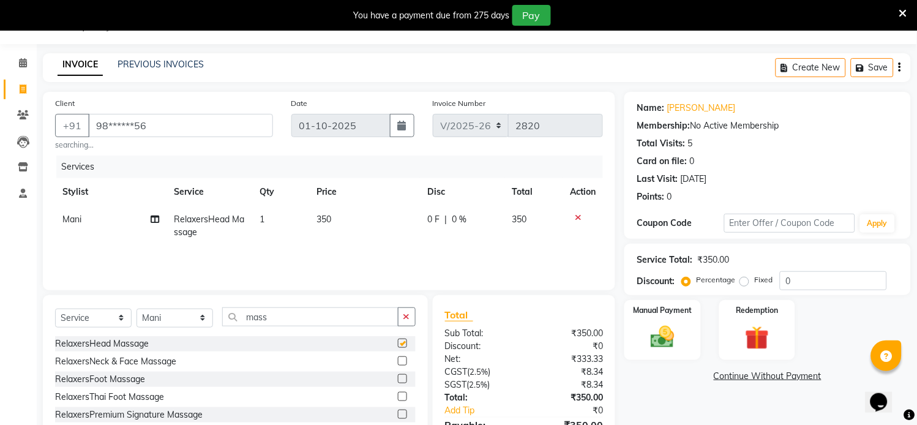
checkbox input "false"
click at [157, 319] on select "Select Stylist [PERSON_NAME] Hriatpuii [PERSON_NAME] Kimi manager id [PERSON_NA…" at bounding box center [174, 317] width 77 height 19
select select "88071"
click at [136, 308] on select "Select Stylist [PERSON_NAME] Hriatpuii [PERSON_NAME] Kimi manager id [PERSON_NA…" at bounding box center [174, 317] width 77 height 19
click at [310, 328] on div "Select Service Product Membership Package Voucher Prepaid Gift Card Select Styl…" at bounding box center [235, 321] width 361 height 29
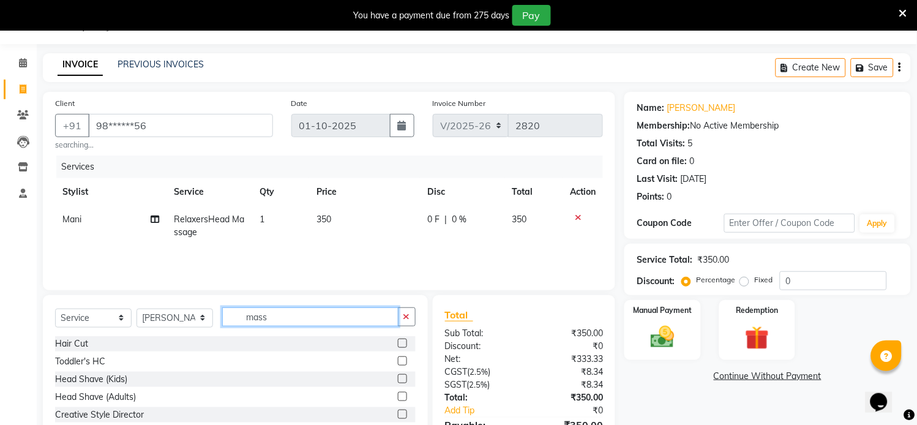
click at [308, 318] on input "mass" at bounding box center [310, 316] width 176 height 19
type input "m"
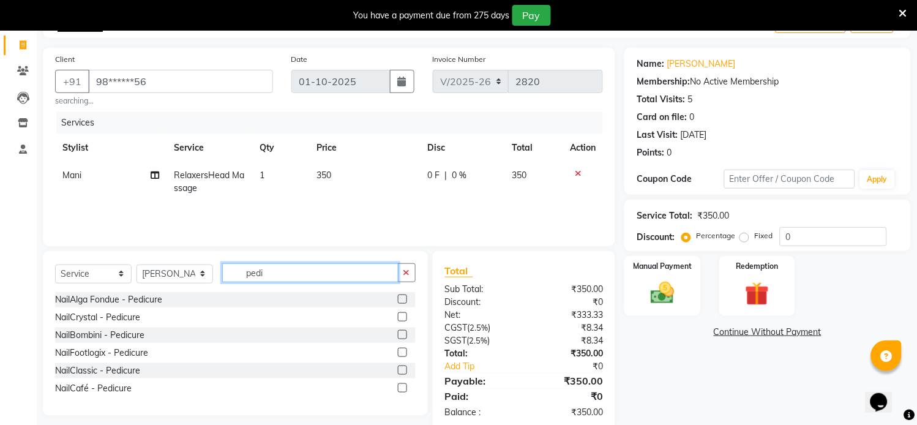
scroll to position [99, 0]
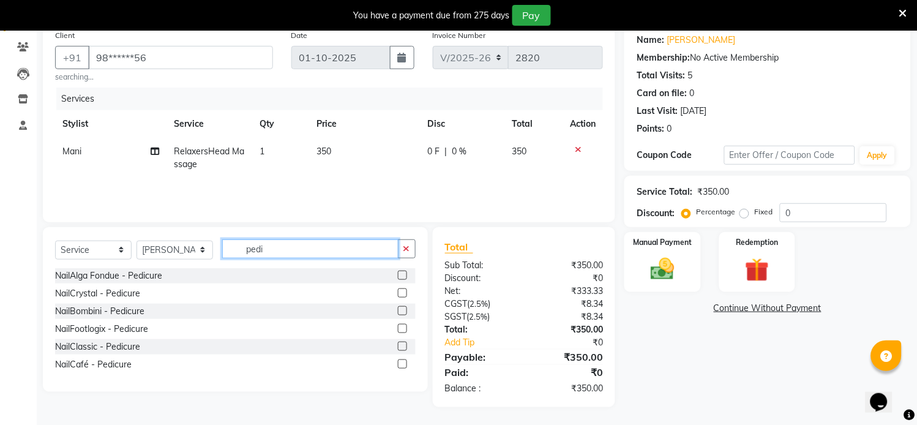
type input "pedi"
click at [403, 348] on label at bounding box center [402, 346] width 9 height 9
click at [403, 348] on input "checkbox" at bounding box center [402, 347] width 8 height 8
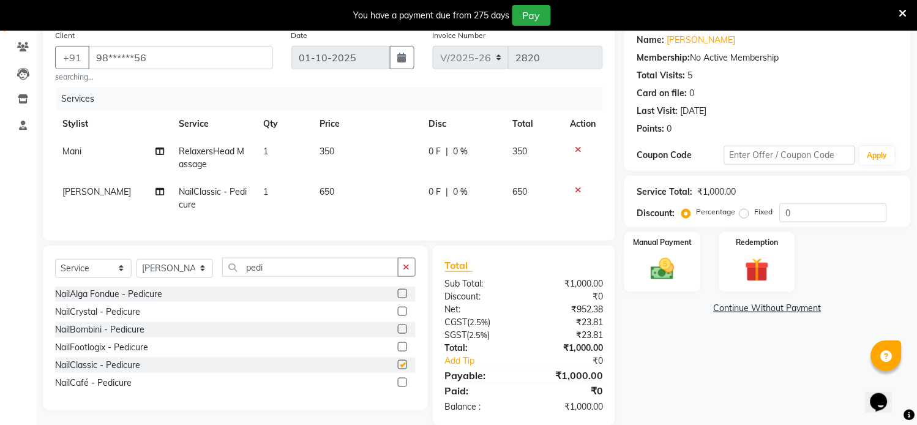
checkbox input "false"
click at [185, 278] on select "Select Stylist [PERSON_NAME] Hriatpuii [PERSON_NAME] Kimi manager id [PERSON_NA…" at bounding box center [174, 268] width 77 height 19
select select "69728"
click at [136, 271] on select "Select Stylist [PERSON_NAME] Hriatpuii [PERSON_NAME] Kimi manager id [PERSON_NA…" at bounding box center [174, 268] width 77 height 19
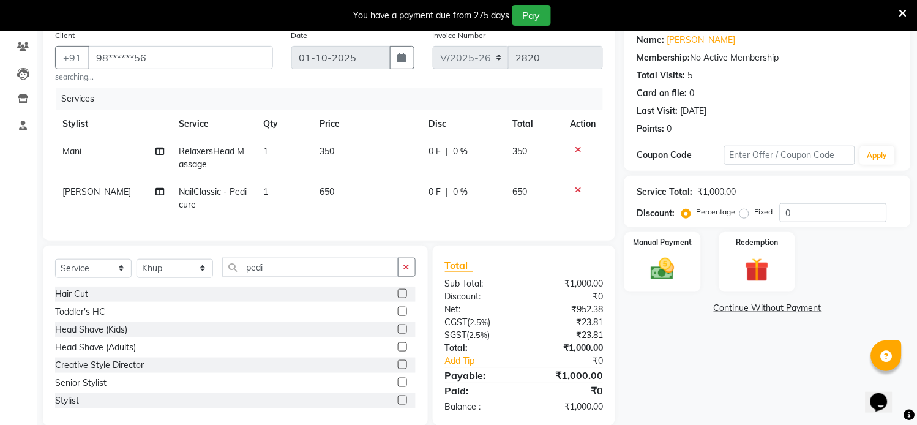
click at [398, 301] on div at bounding box center [407, 293] width 18 height 15
click at [398, 298] on label at bounding box center [402, 293] width 9 height 9
click at [398, 298] on input "checkbox" at bounding box center [402, 294] width 8 height 8
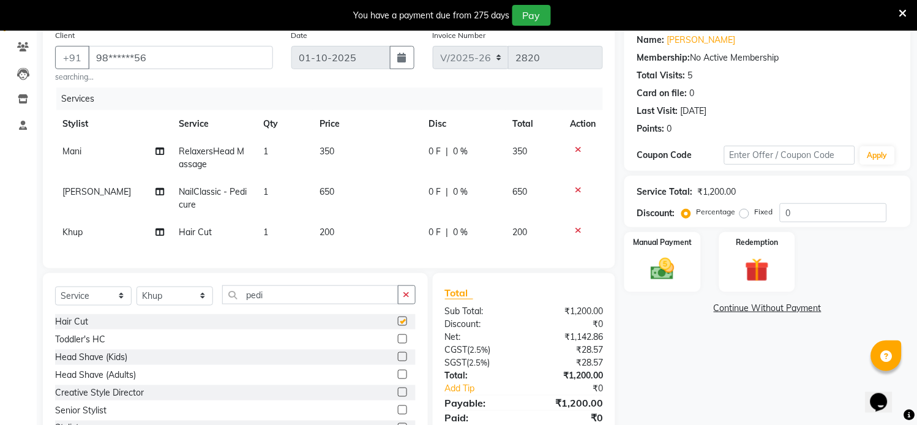
checkbox input "false"
click at [678, 288] on div "Manual Payment" at bounding box center [662, 262] width 79 height 62
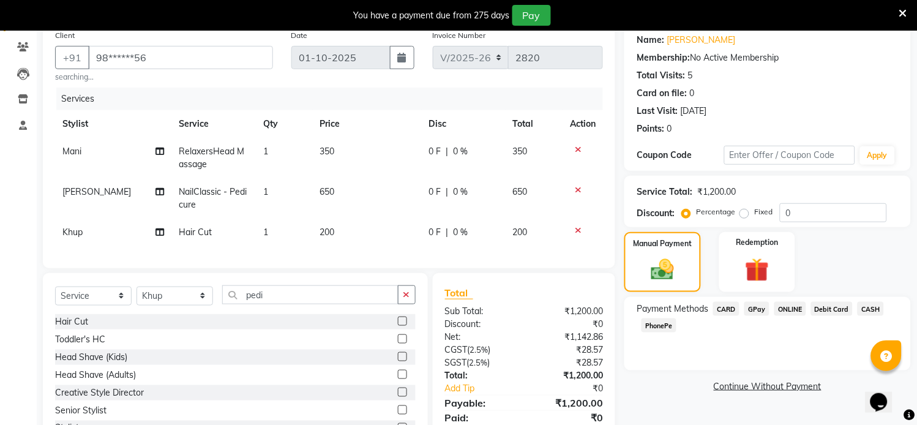
click at [728, 311] on span "CARD" at bounding box center [726, 309] width 26 height 14
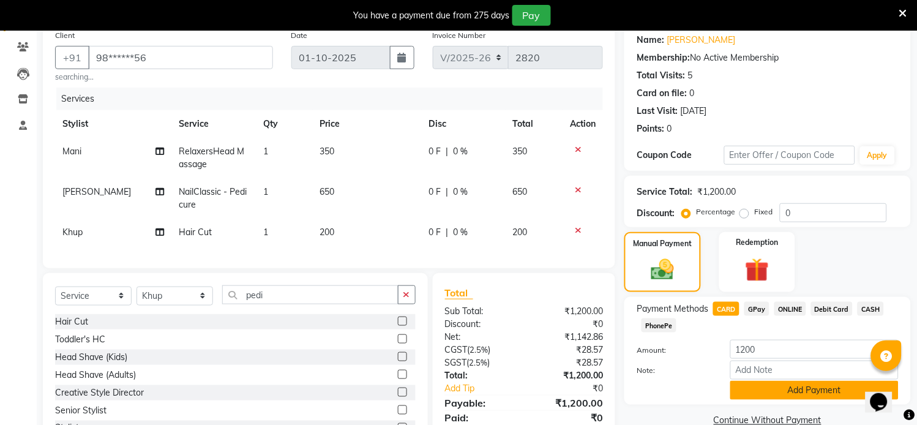
click at [803, 391] on button "Add Payment" at bounding box center [814, 390] width 168 height 19
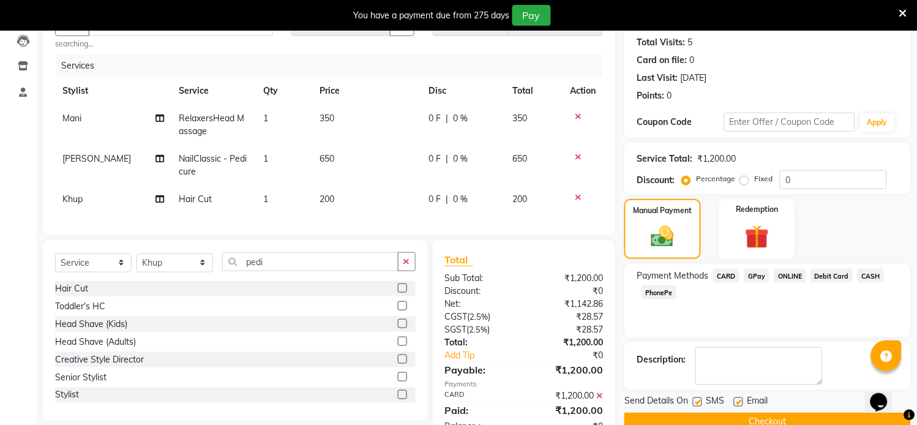
scroll to position [182, 0]
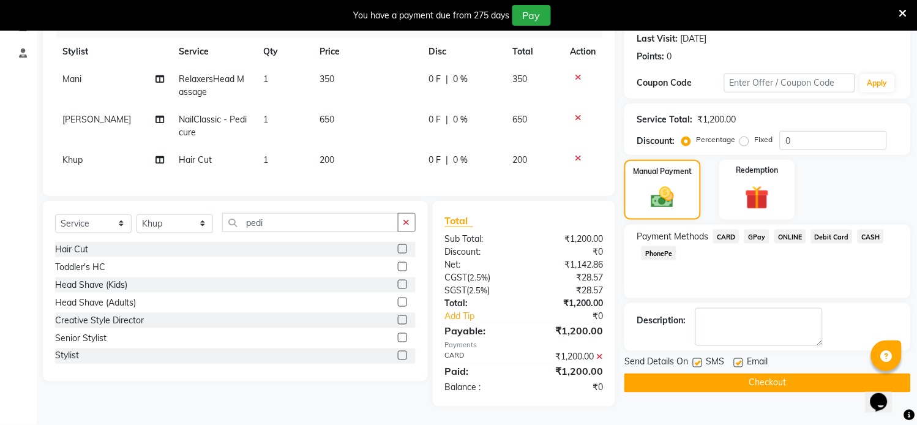
click at [772, 376] on button "Checkout" at bounding box center [767, 382] width 286 height 19
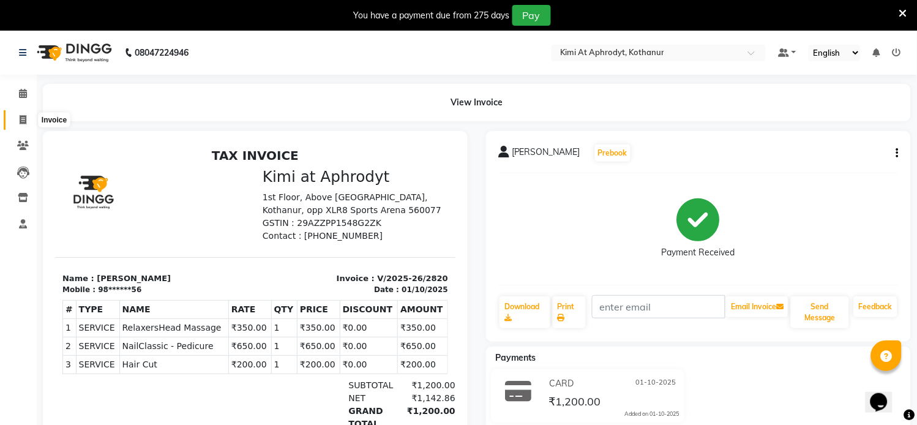
click at [26, 121] on span at bounding box center [22, 120] width 21 height 14
select select "service"
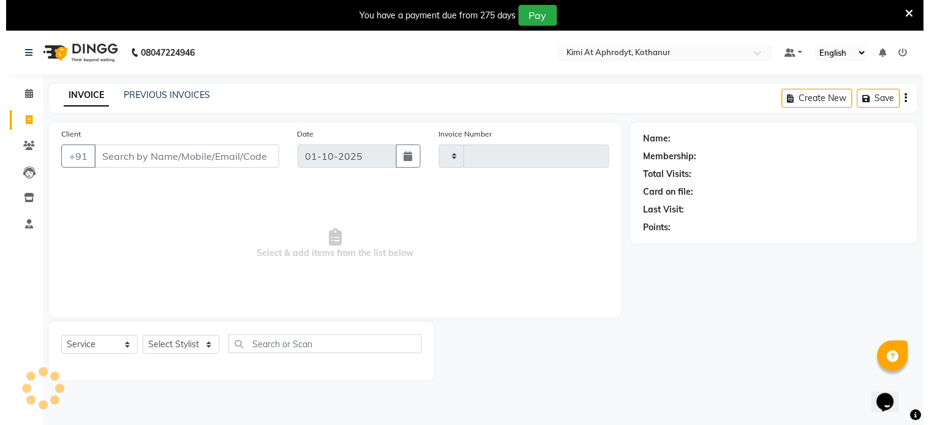
scroll to position [31, 0]
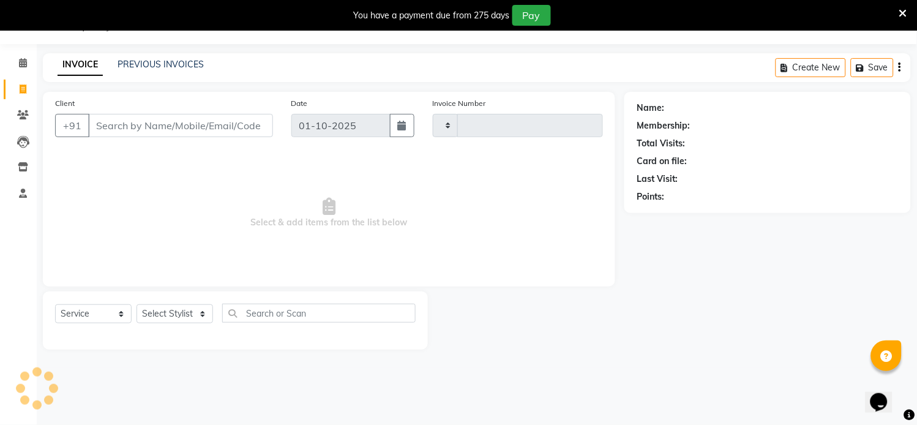
type input "2821"
select select "7401"
click at [133, 130] on input "Client" at bounding box center [180, 125] width 185 height 23
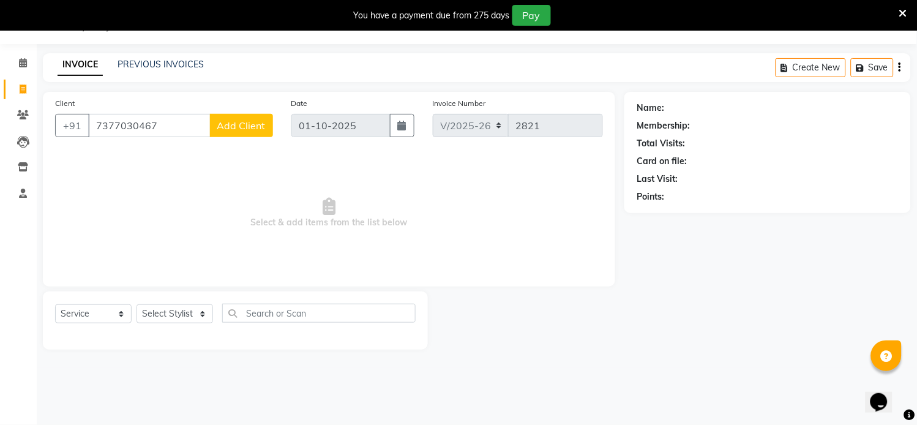
type input "7377030467"
click at [228, 118] on button "Add Client" at bounding box center [241, 125] width 63 height 23
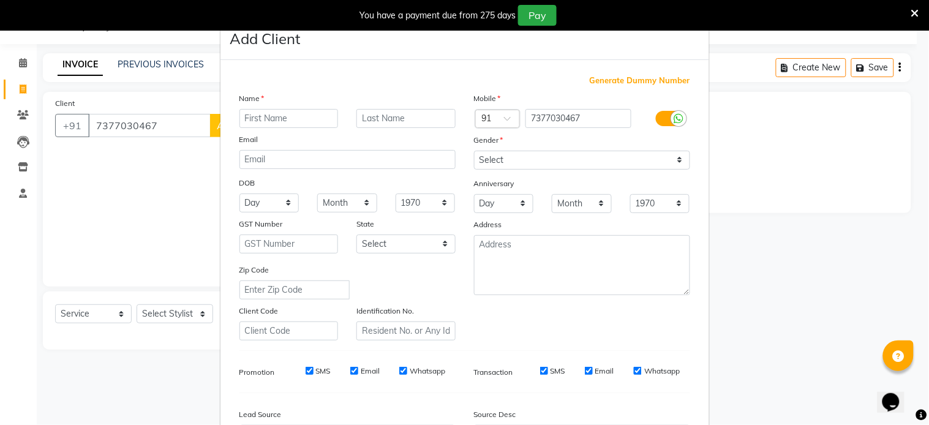
click at [274, 113] on input "text" at bounding box center [288, 118] width 99 height 19
type input "[PERSON_NAME]"
click at [513, 159] on select "Select [DEMOGRAPHIC_DATA] [DEMOGRAPHIC_DATA] Other Prefer Not To Say" at bounding box center [582, 160] width 216 height 19
select select "[DEMOGRAPHIC_DATA]"
click at [474, 151] on select "Select [DEMOGRAPHIC_DATA] [DEMOGRAPHIC_DATA] Other Prefer Not To Say" at bounding box center [582, 160] width 216 height 19
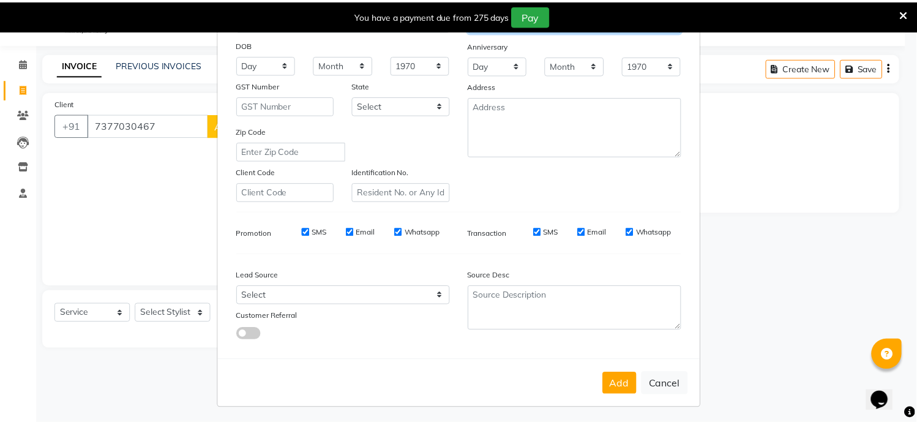
scroll to position [141, 0]
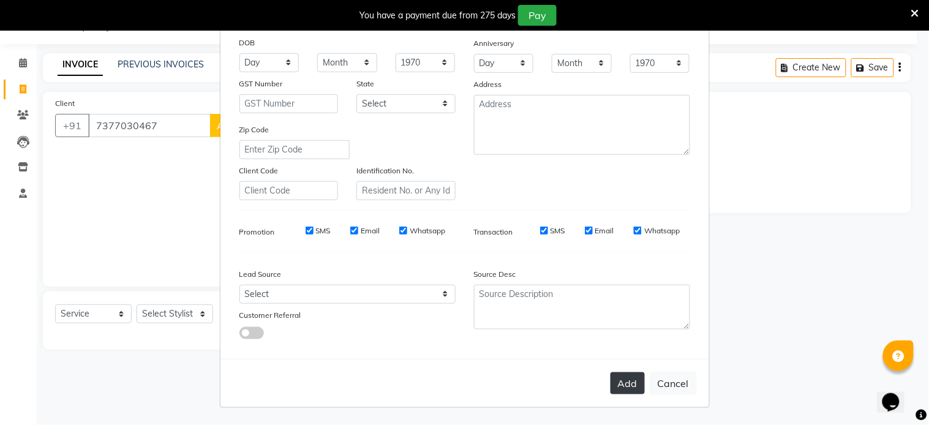
click at [617, 387] on button "Add" at bounding box center [627, 383] width 34 height 22
type input "73******67"
select select
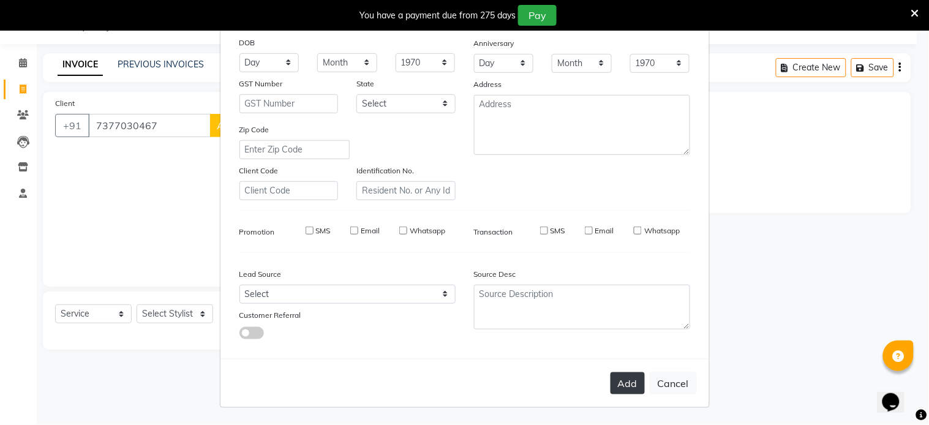
select select
checkbox input "false"
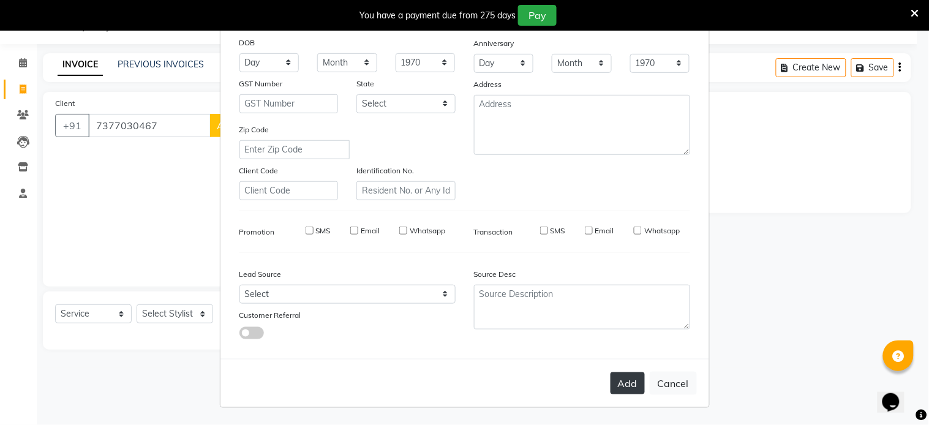
checkbox input "false"
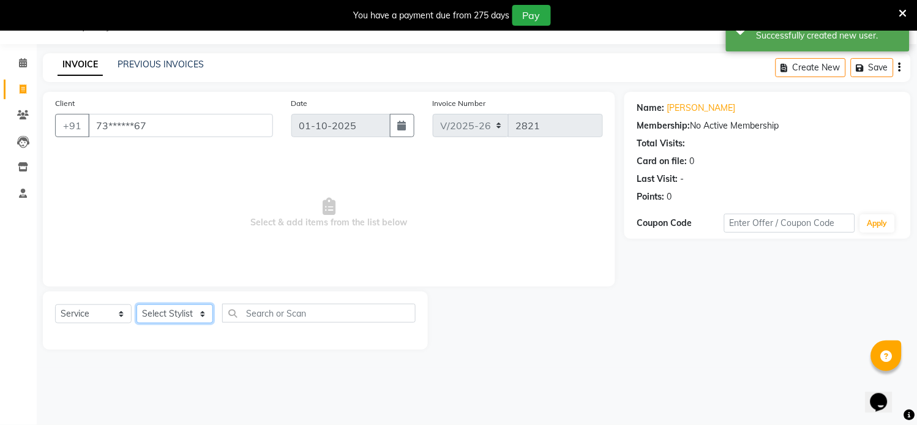
click at [170, 319] on select "Select Stylist [PERSON_NAME] Hriatpuii [PERSON_NAME] Kimi manager id [PERSON_NA…" at bounding box center [174, 313] width 77 height 19
select select "88405"
click at [136, 305] on select "Select Stylist [PERSON_NAME] Hriatpuii [PERSON_NAME] Kimi manager id [PERSON_NA…" at bounding box center [174, 313] width 77 height 19
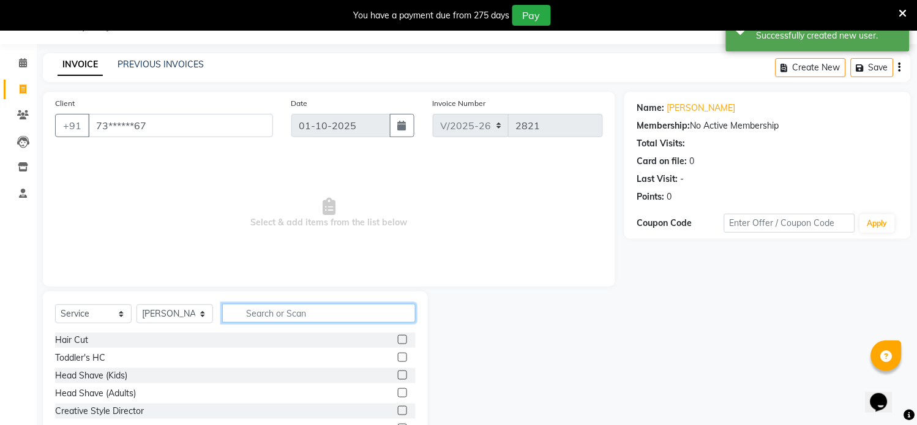
click at [270, 315] on input "text" at bounding box center [318, 313] width 193 height 19
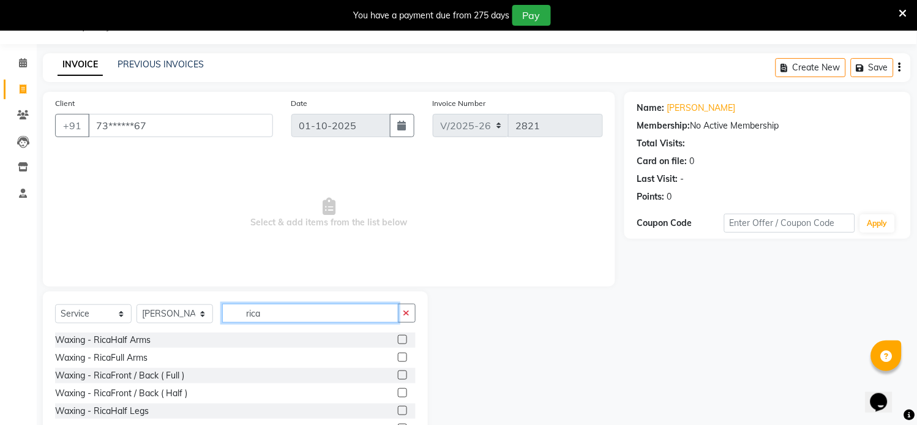
type input "rica"
click at [398, 357] on label at bounding box center [402, 357] width 9 height 9
click at [398, 357] on input "checkbox" at bounding box center [402, 358] width 8 height 8
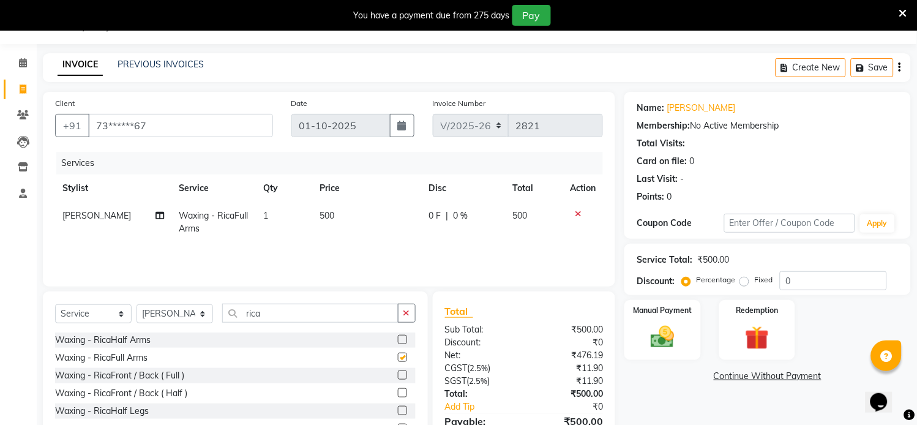
checkbox input "false"
click at [182, 310] on select "Select Stylist [PERSON_NAME] Hriatpuii [PERSON_NAME] Kimi manager id [PERSON_NA…" at bounding box center [174, 313] width 77 height 19
click at [182, 309] on select "Select Stylist [PERSON_NAME] Hriatpuii [PERSON_NAME] Kimi manager id [PERSON_NA…" at bounding box center [174, 313] width 77 height 19
click at [136, 305] on select "Select Stylist [PERSON_NAME] Hriatpuii [PERSON_NAME] Kimi manager id [PERSON_NA…" at bounding box center [174, 313] width 77 height 19
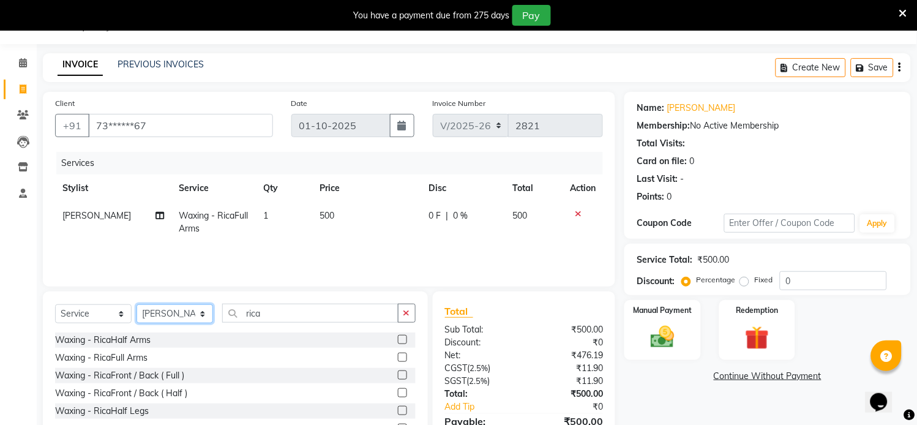
click at [176, 318] on select "Select Stylist [PERSON_NAME] Hriatpuii [PERSON_NAME] Kimi manager id [PERSON_NA…" at bounding box center [174, 313] width 77 height 19
select select "88070"
click at [136, 305] on select "Select Stylist [PERSON_NAME] Hriatpuii [PERSON_NAME] Kimi manager id [PERSON_NA…" at bounding box center [174, 313] width 77 height 19
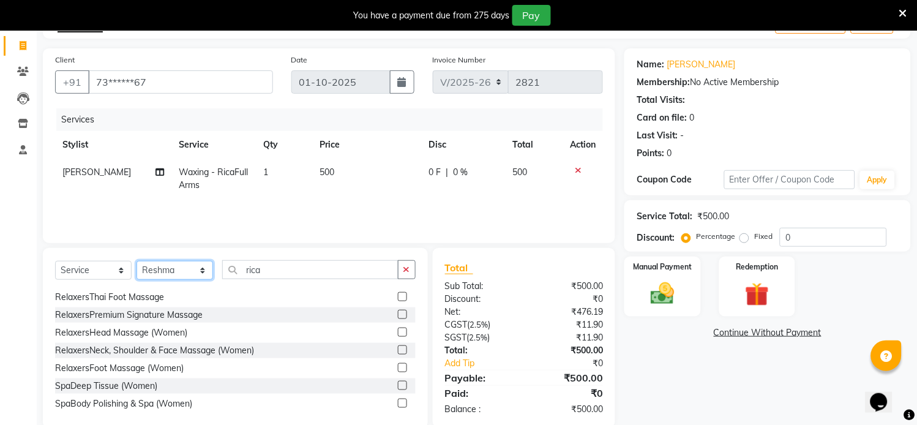
scroll to position [95, 0]
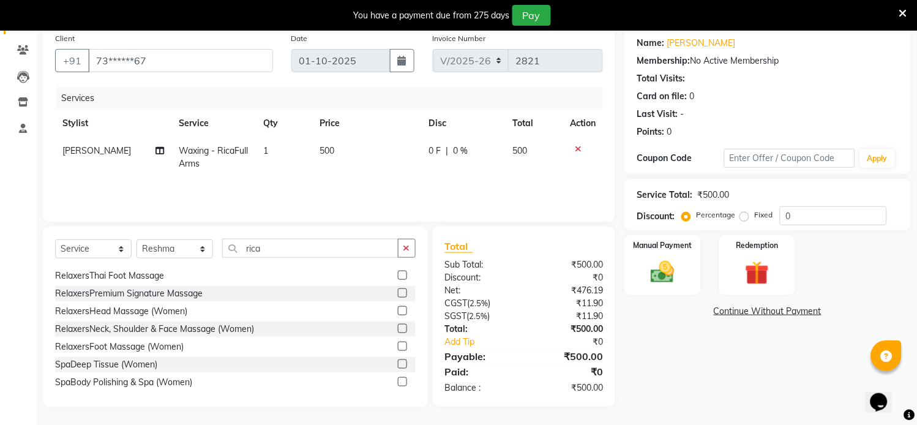
click at [262, 258] on div "Select Service Product Membership Package Voucher Prepaid Gift Card Select Styl…" at bounding box center [235, 253] width 361 height 29
click at [285, 251] on input "rica" at bounding box center [310, 248] width 176 height 19
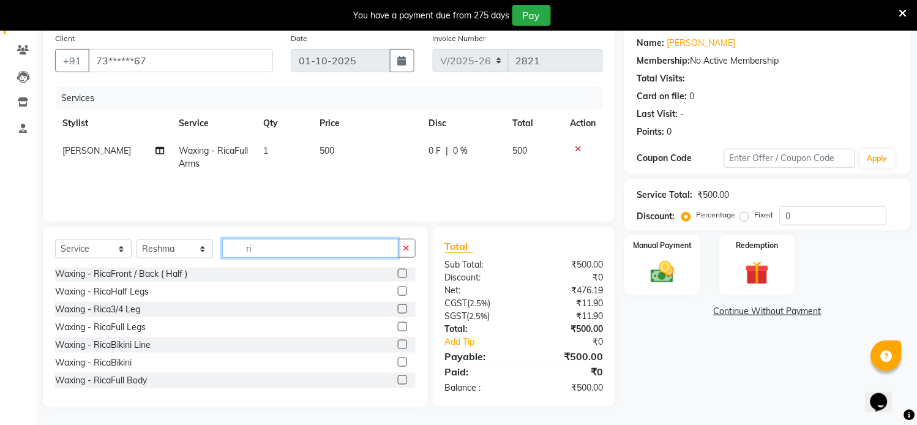
type input "r"
type input "rica"
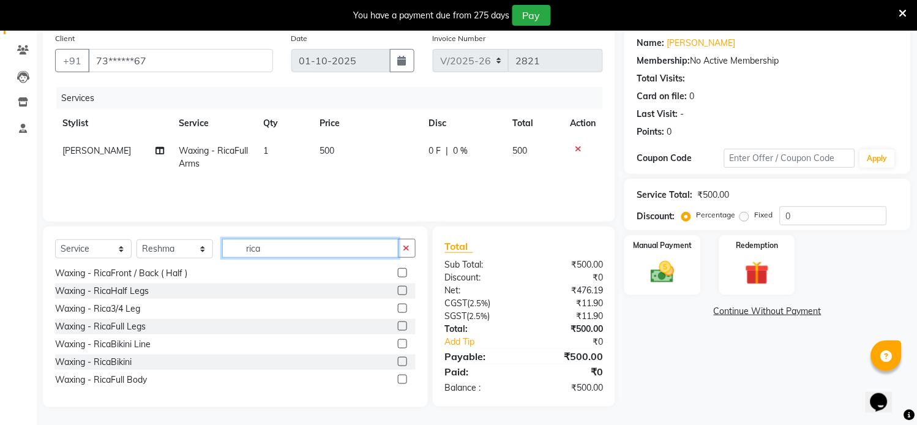
scroll to position [55, 0]
click at [398, 327] on label at bounding box center [402, 325] width 9 height 9
click at [398, 327] on input "checkbox" at bounding box center [402, 327] width 8 height 8
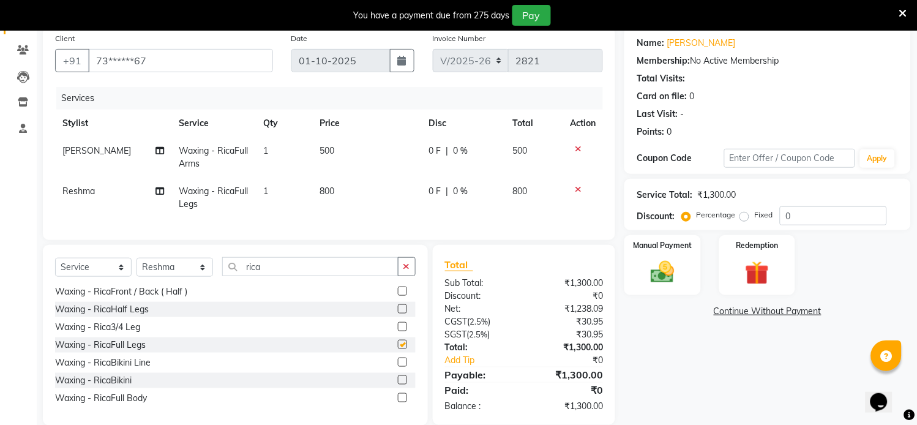
checkbox input "false"
click at [194, 277] on select "Select Stylist [PERSON_NAME] Hriatpuii [PERSON_NAME] Kimi manager id [PERSON_NA…" at bounding box center [174, 267] width 77 height 19
select select "69733"
click at [136, 269] on select "Select Stylist [PERSON_NAME] Hriatpuii [PERSON_NAME] Kimi manager id [PERSON_NA…" at bounding box center [174, 267] width 77 height 19
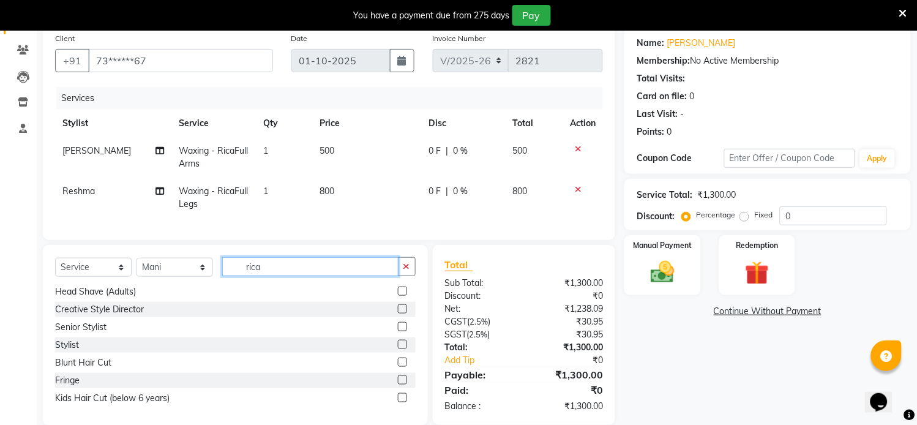
click at [297, 269] on input "rica" at bounding box center [310, 266] width 176 height 19
type input "r"
type input "c"
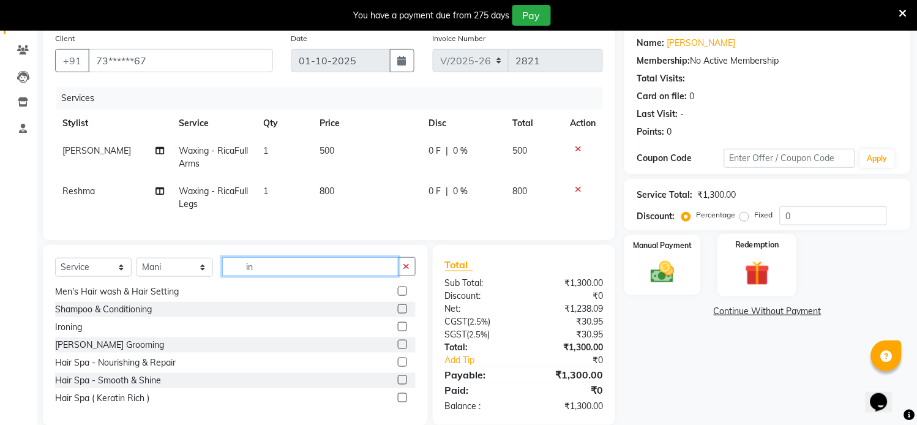
scroll to position [0, 0]
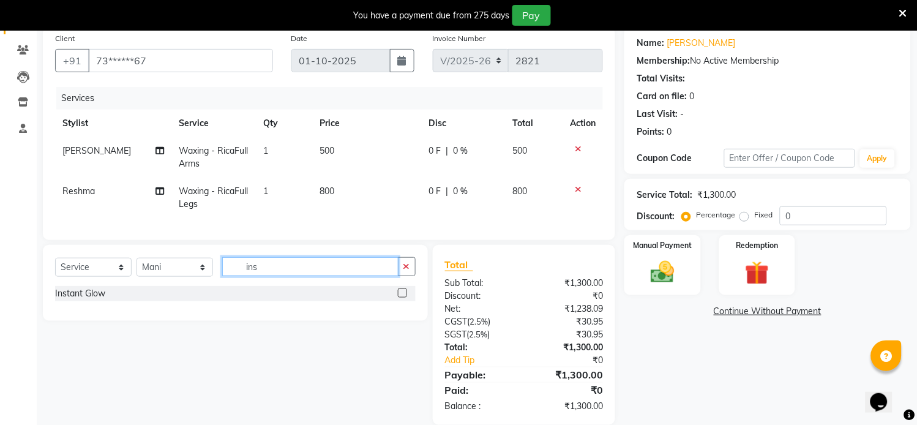
type input "ins"
click at [402, 297] on label at bounding box center [402, 292] width 9 height 9
click at [402, 297] on input "checkbox" at bounding box center [402, 294] width 8 height 8
checkbox input "true"
click at [402, 276] on button "button" at bounding box center [407, 266] width 18 height 19
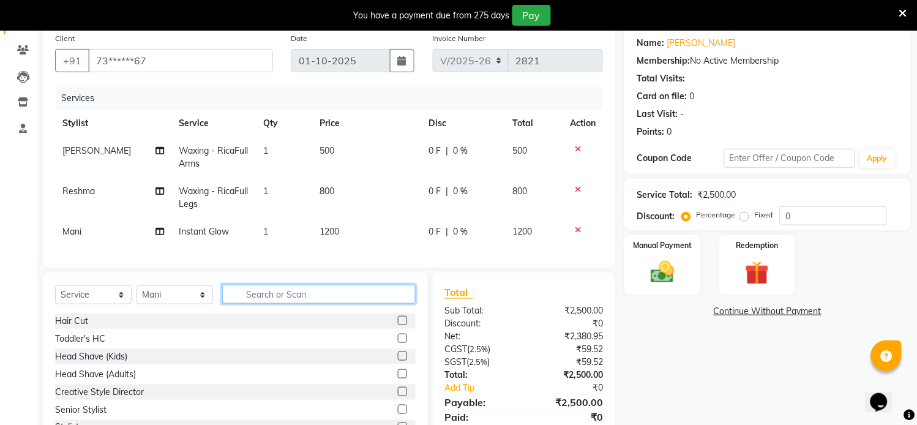
checkbox input "false"
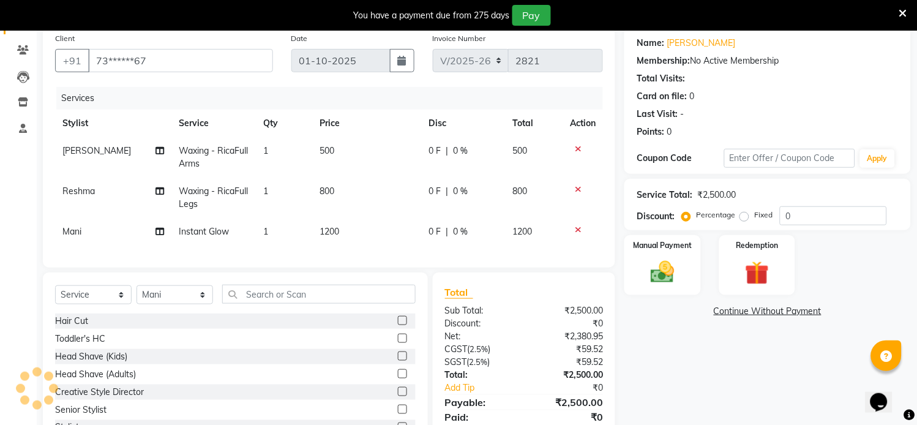
click at [333, 226] on span "1200" at bounding box center [330, 231] width 20 height 11
click at [333, 225] on td "1200" at bounding box center [367, 232] width 109 height 28
select select "69733"
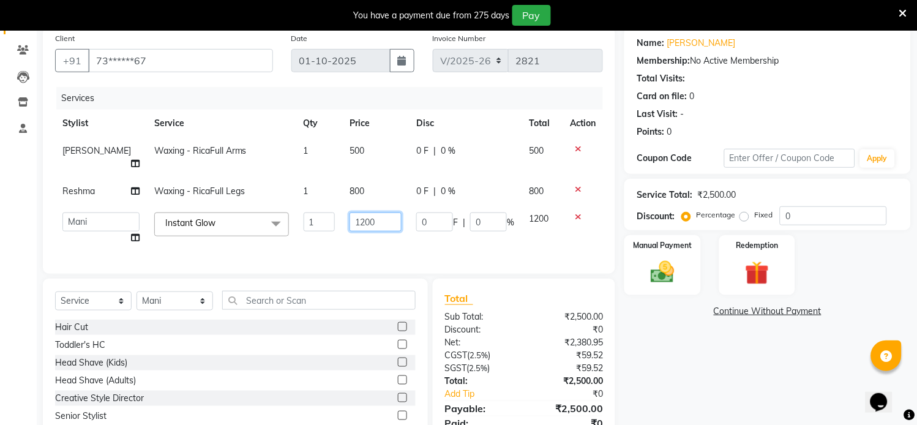
click at [373, 212] on input "1200" at bounding box center [376, 221] width 52 height 19
type input "1"
type input "1000"
click at [390, 237] on td "1000" at bounding box center [375, 228] width 67 height 47
select select "69733"
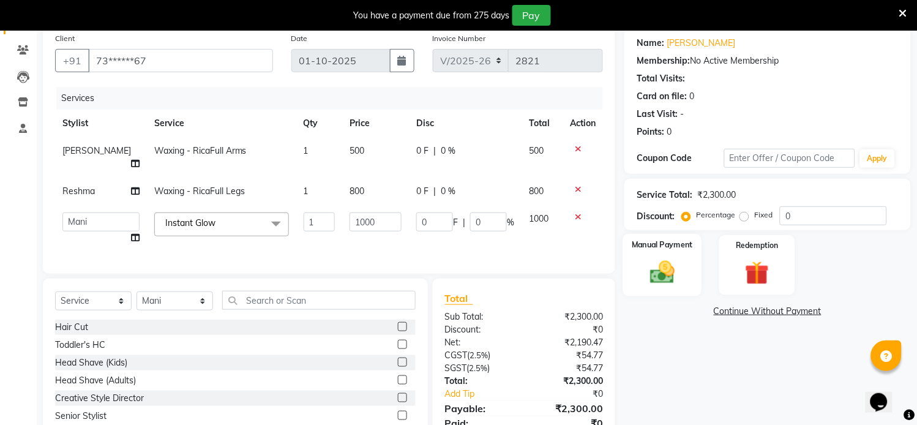
click at [663, 280] on img at bounding box center [663, 272] width 40 height 29
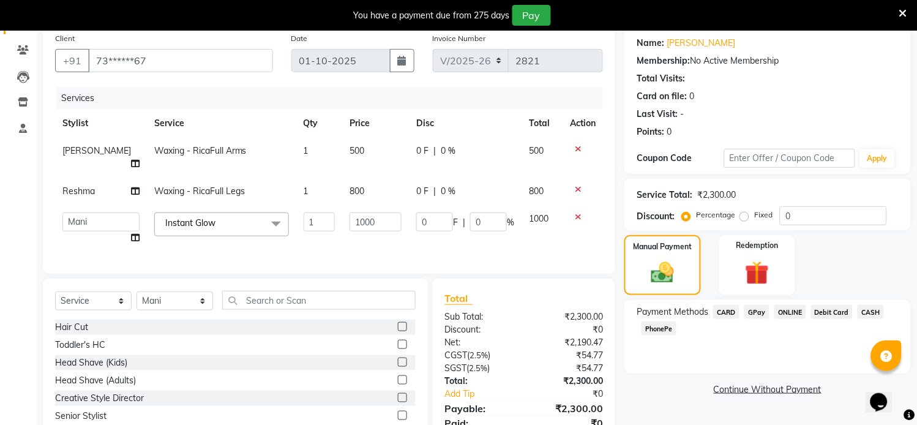
click at [727, 313] on span "CARD" at bounding box center [726, 312] width 26 height 14
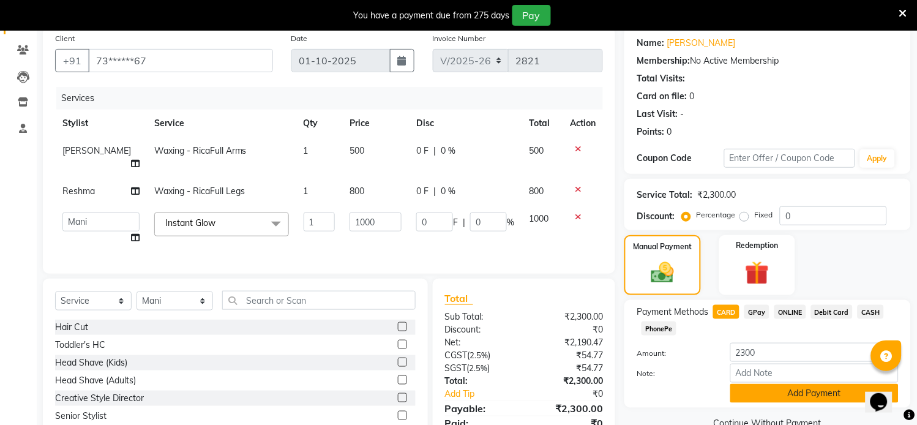
click at [790, 391] on button "Add Payment" at bounding box center [814, 393] width 168 height 19
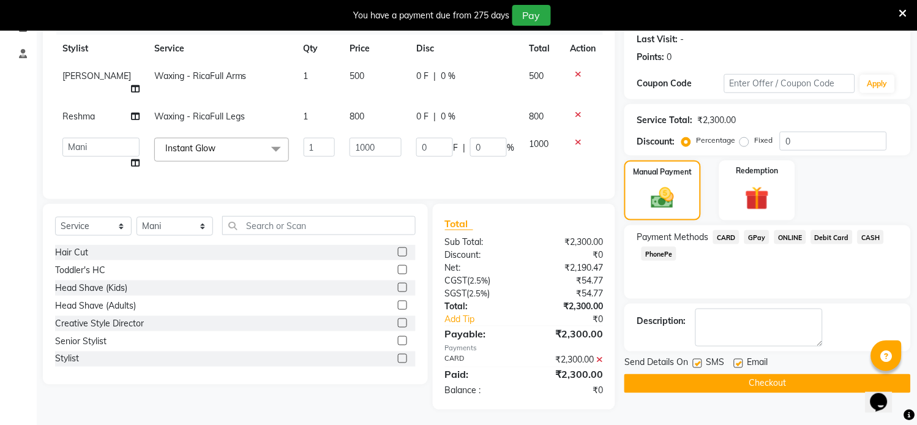
scroll to position [171, 0]
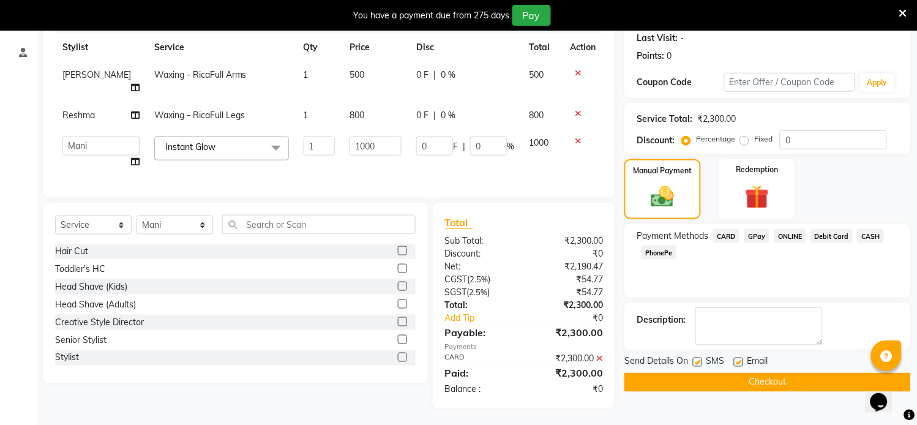
click at [788, 386] on button "Checkout" at bounding box center [767, 382] width 286 height 19
